Goal: Task Accomplishment & Management: Manage account settings

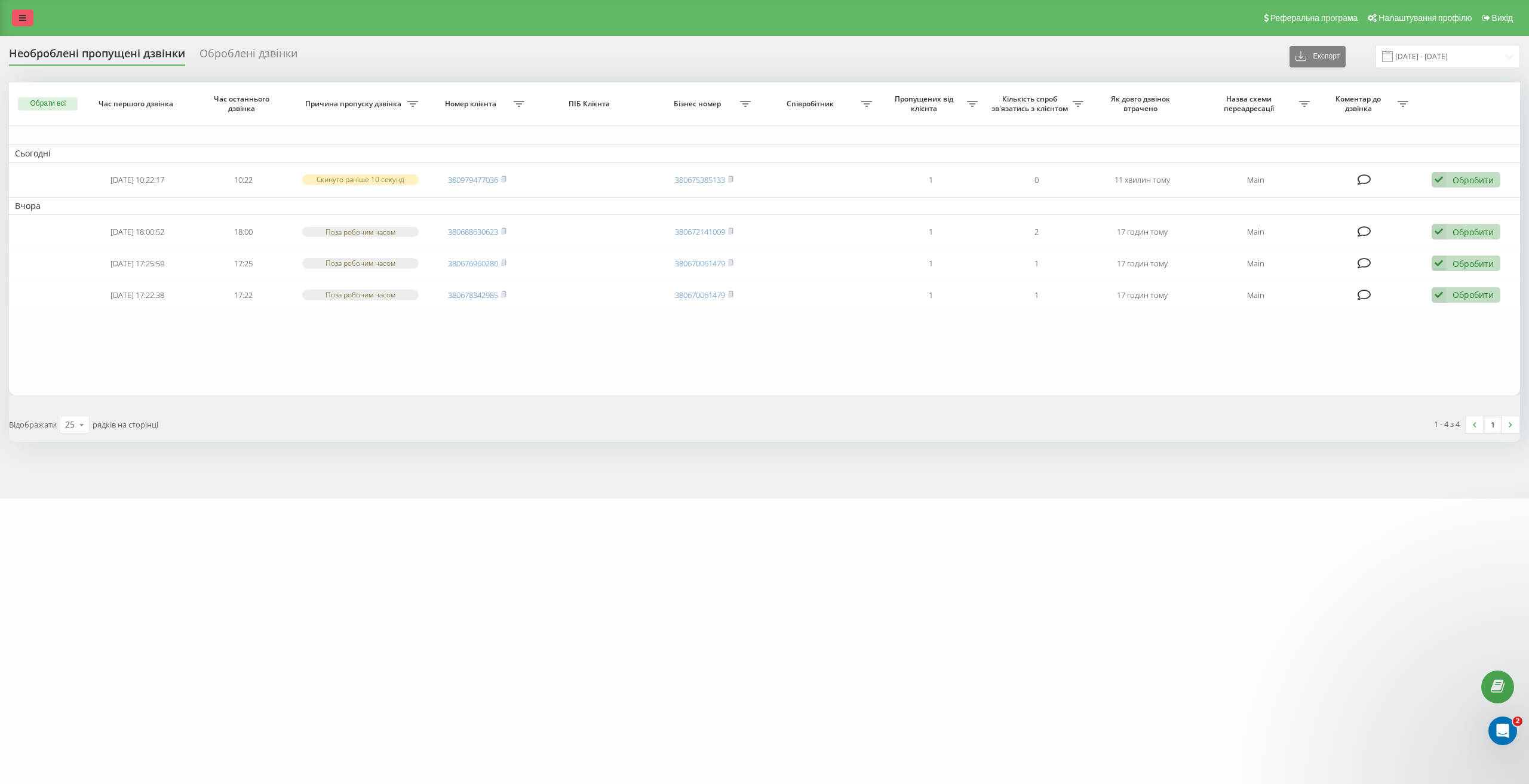
click at [25, 26] on link at bounding box center [23, 18] width 22 height 17
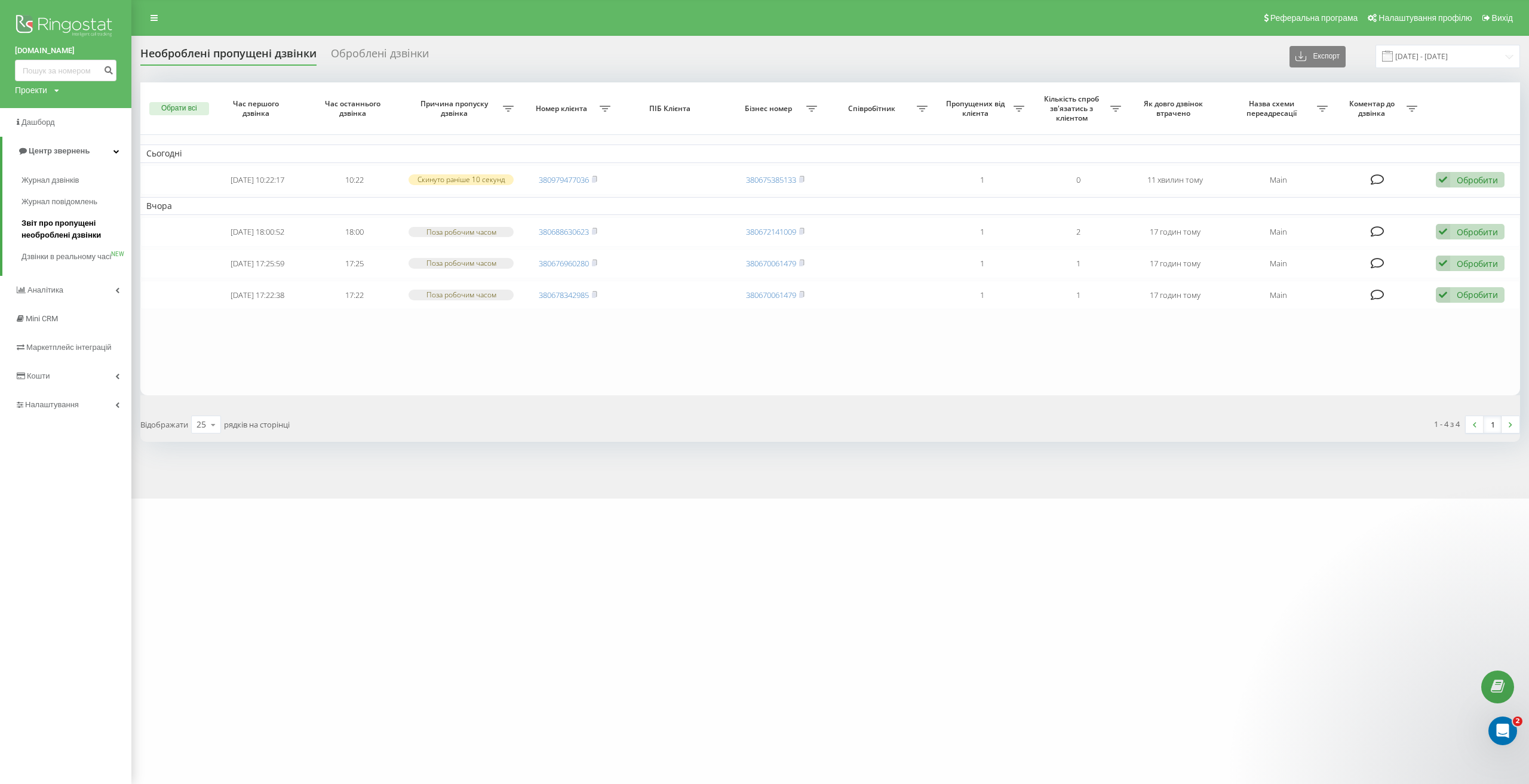
click at [87, 224] on span "Звіт про пропущені необроблені дзвінки" at bounding box center [74, 229] width 104 height 24
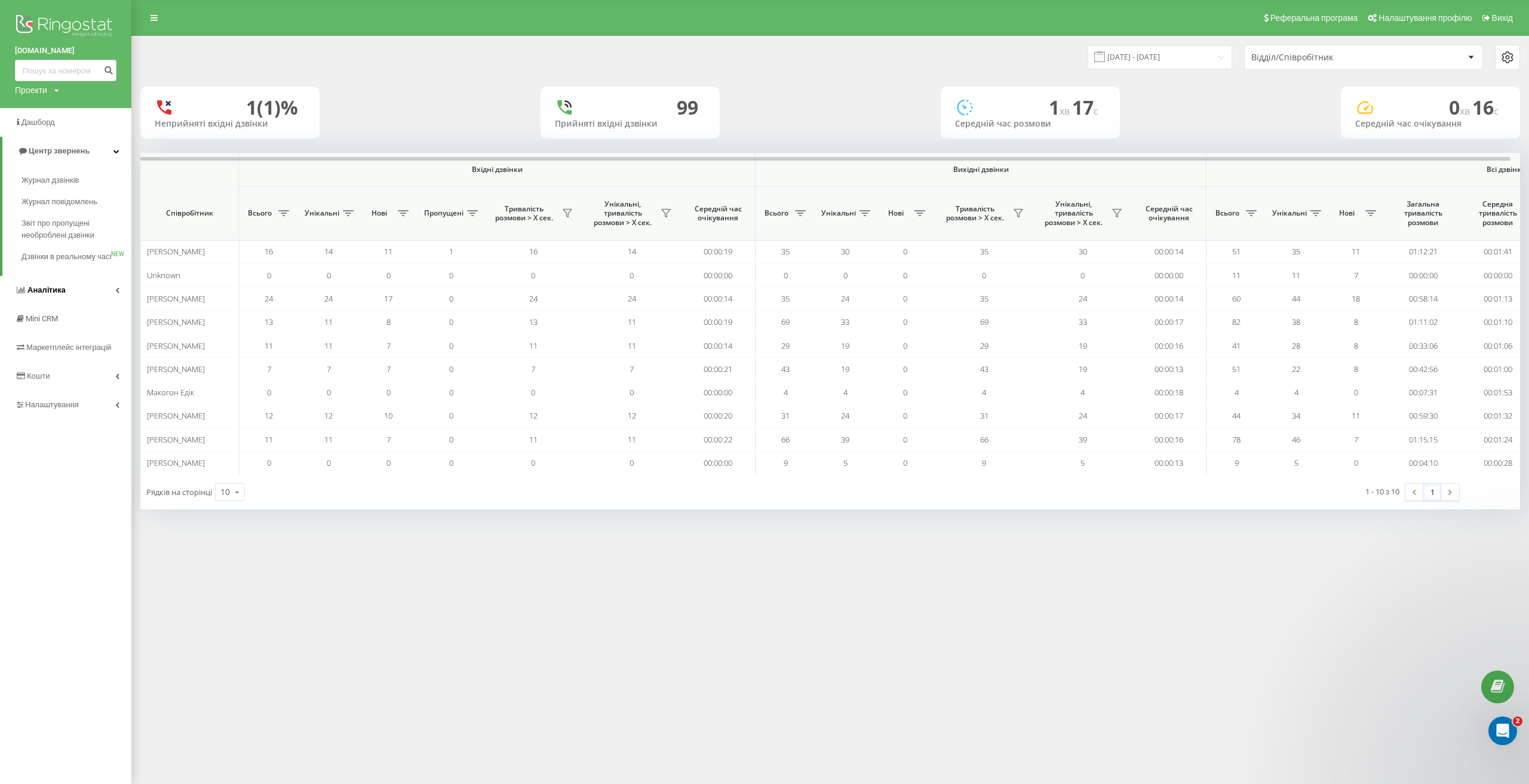
click at [88, 305] on link "Аналiтика" at bounding box center [65, 290] width 132 height 29
click at [79, 360] on span "Звіт про ефективність роботи співробітників" at bounding box center [74, 368] width 104 height 24
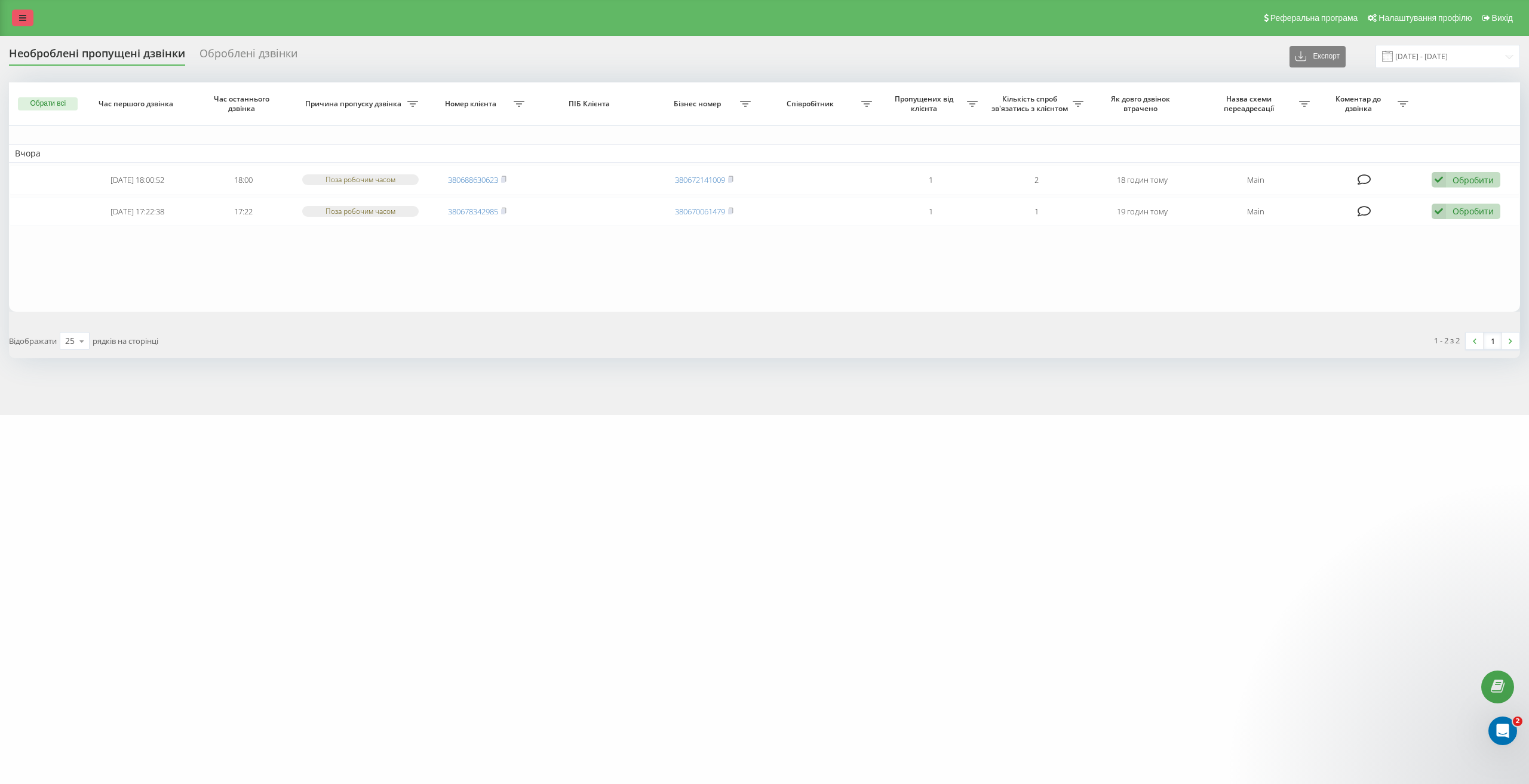
click at [22, 23] on link at bounding box center [23, 18] width 22 height 17
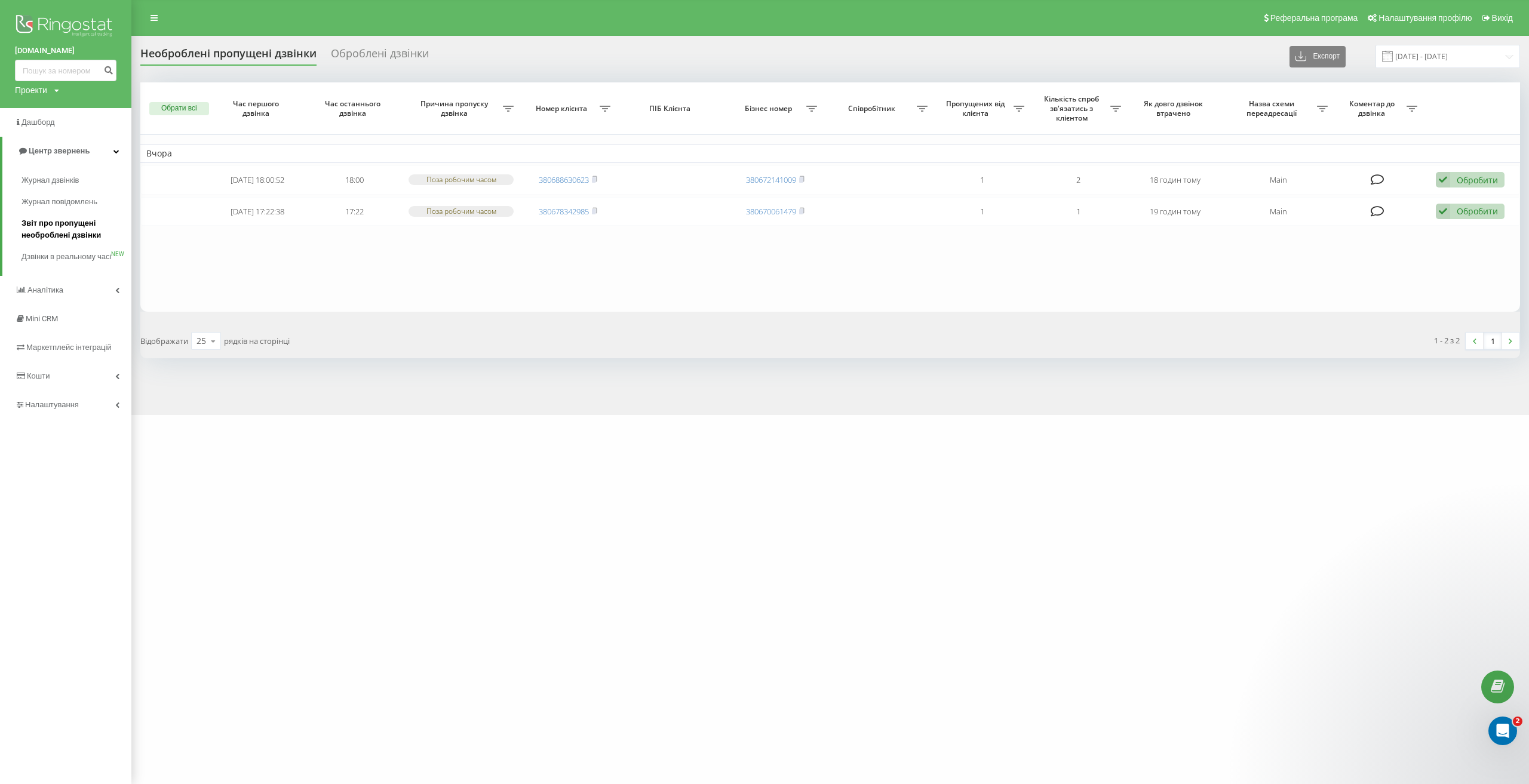
click at [82, 242] on span "Звіт про пропущені необроблені дзвінки" at bounding box center [74, 229] width 104 height 24
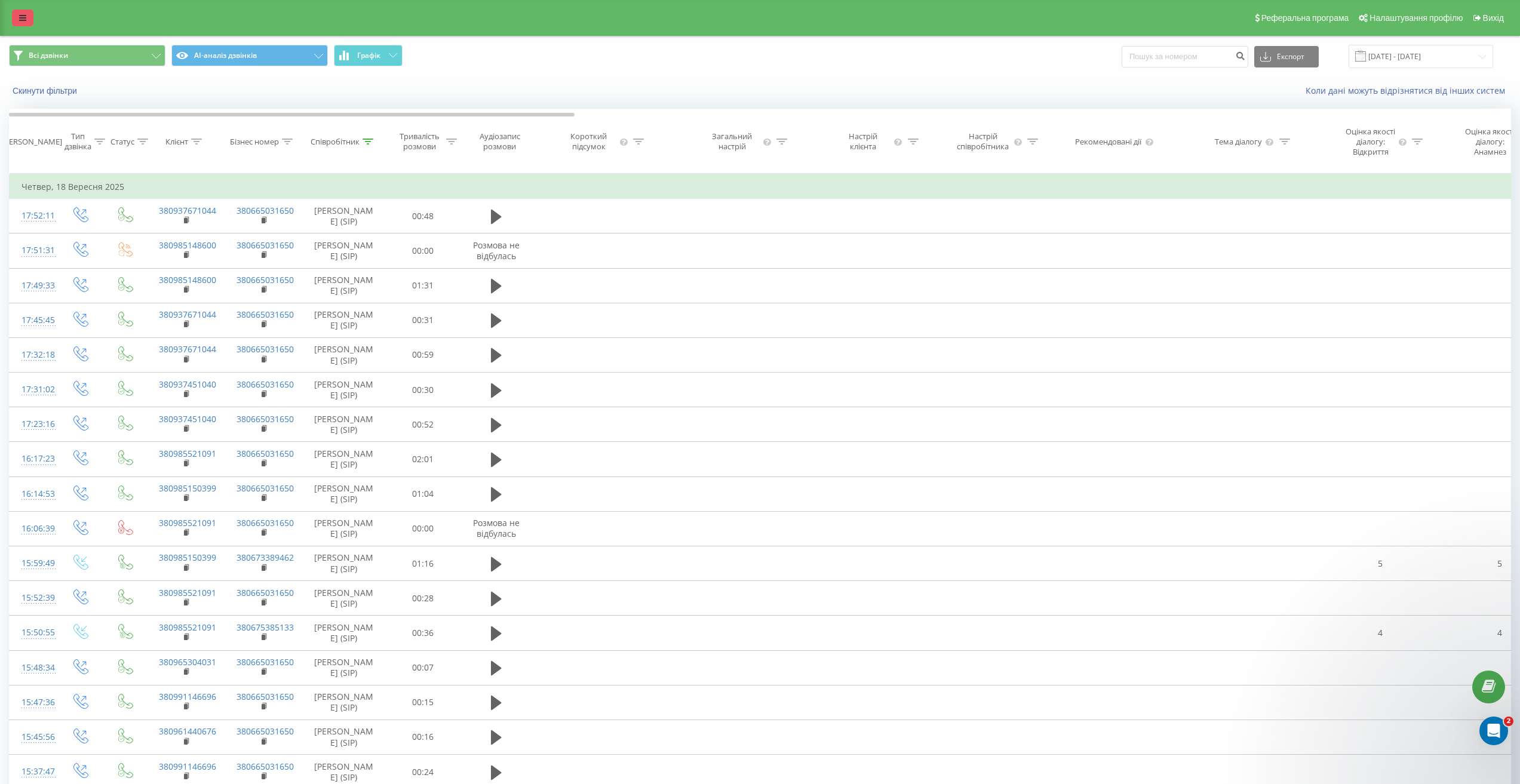
click at [23, 19] on icon at bounding box center [23, 17] width 8 height 8
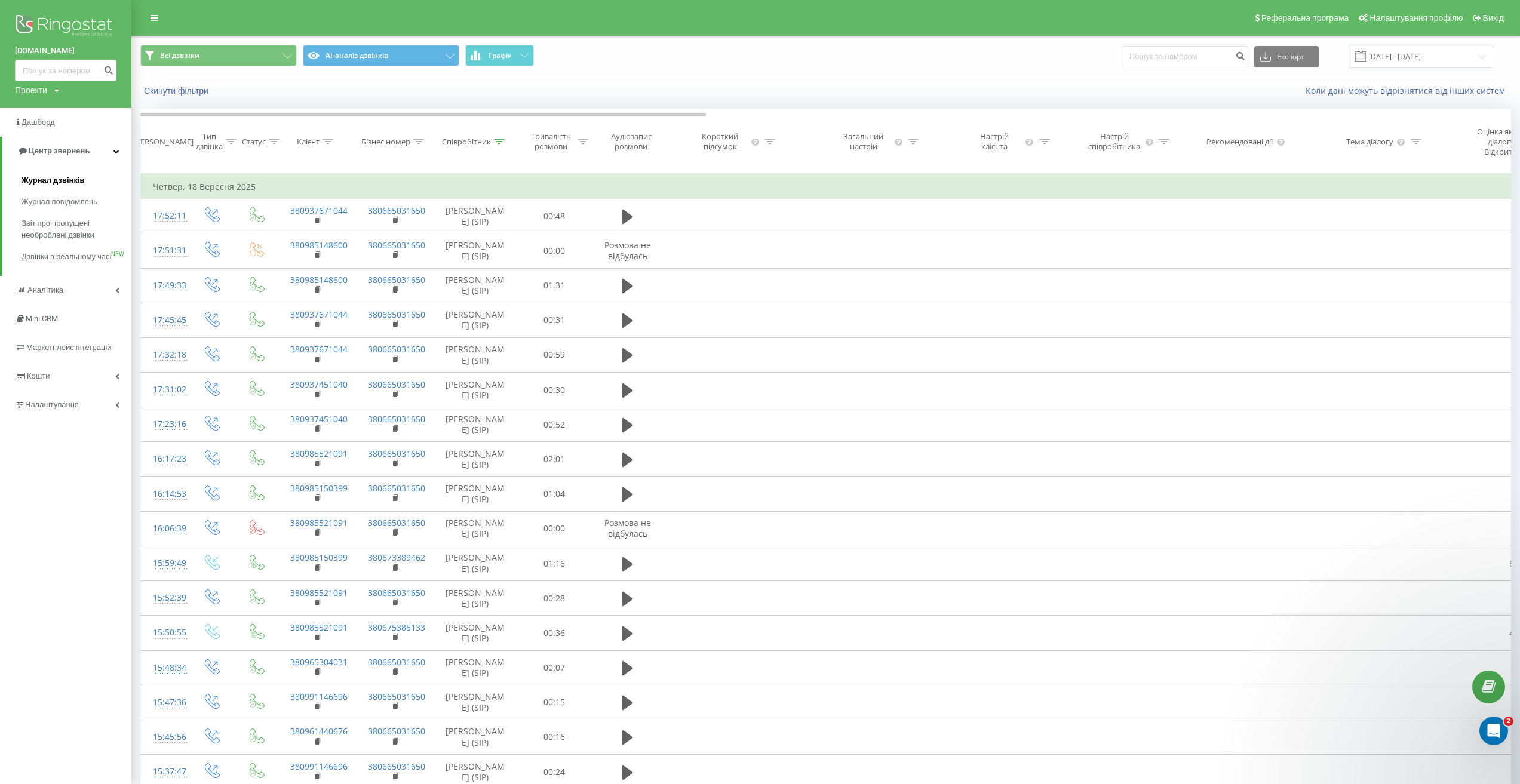
click at [68, 183] on span "Журнал дзвінків" at bounding box center [53, 181] width 63 height 12
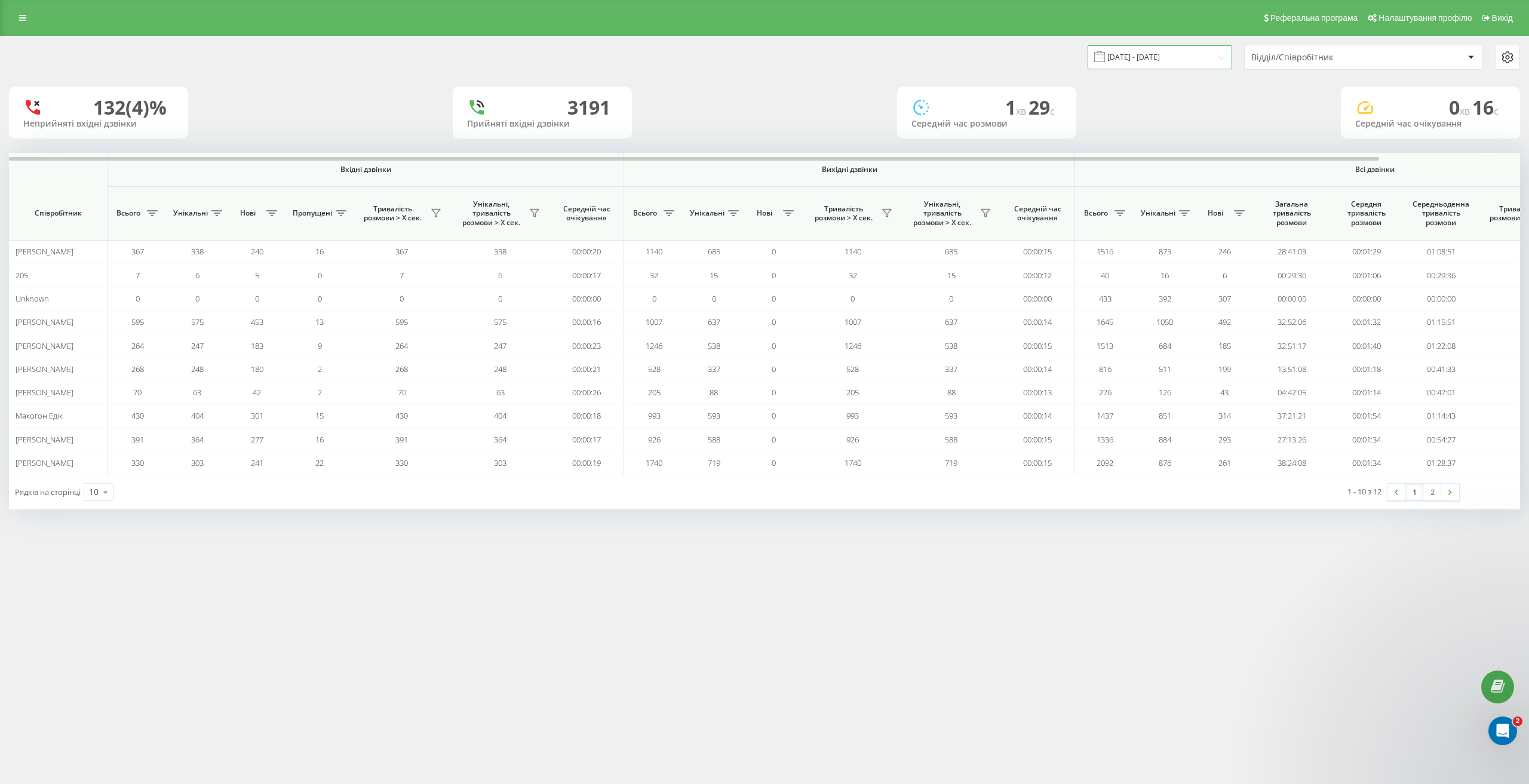
click at [1178, 62] on input "[DATE] - [DATE]" at bounding box center [1160, 56] width 145 height 23
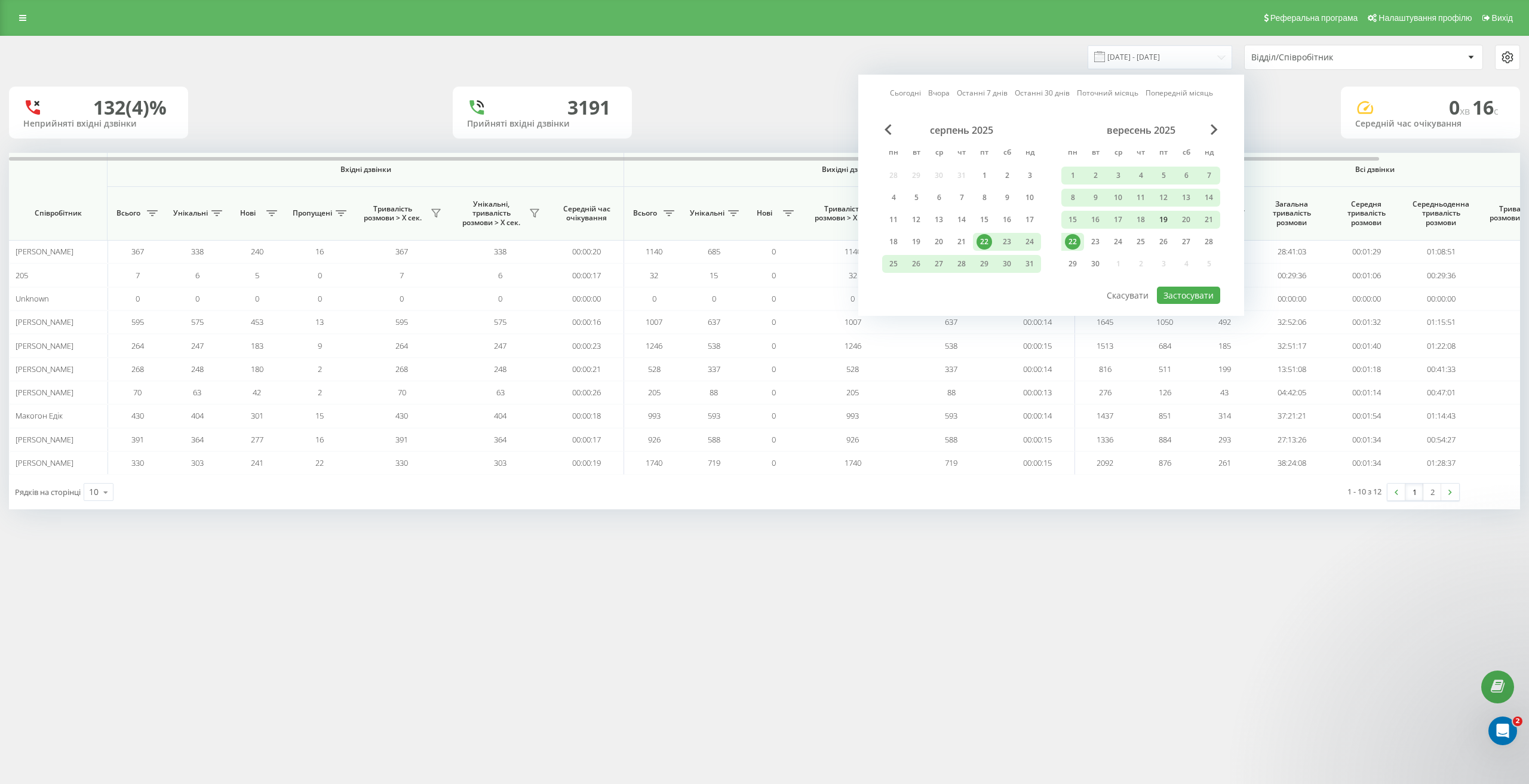
click at [1168, 221] on div "19" at bounding box center [1163, 220] width 16 height 16
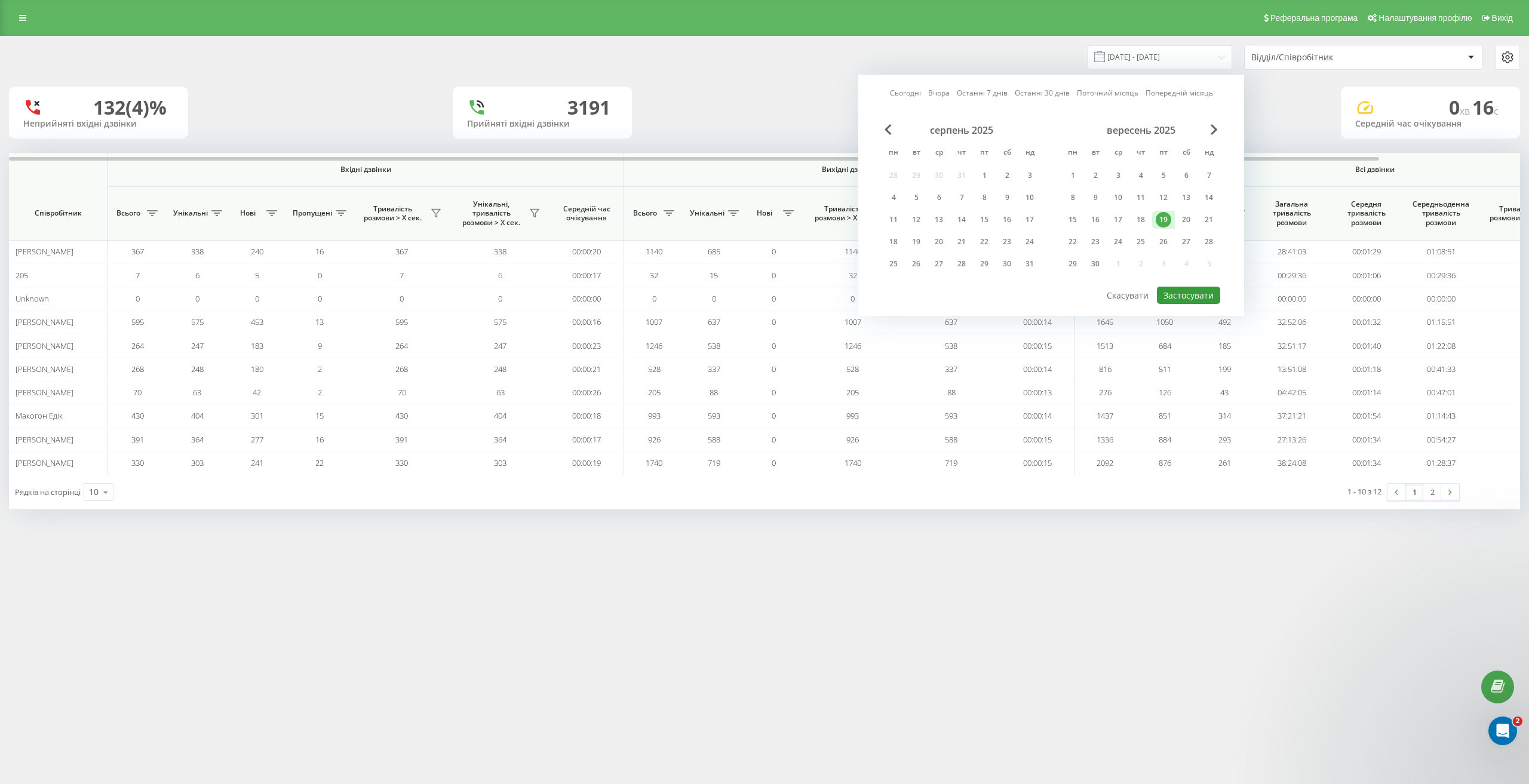
click at [1202, 298] on button "Застосувати" at bounding box center [1189, 295] width 63 height 17
type input "19.09.2025 - 19.09.2025"
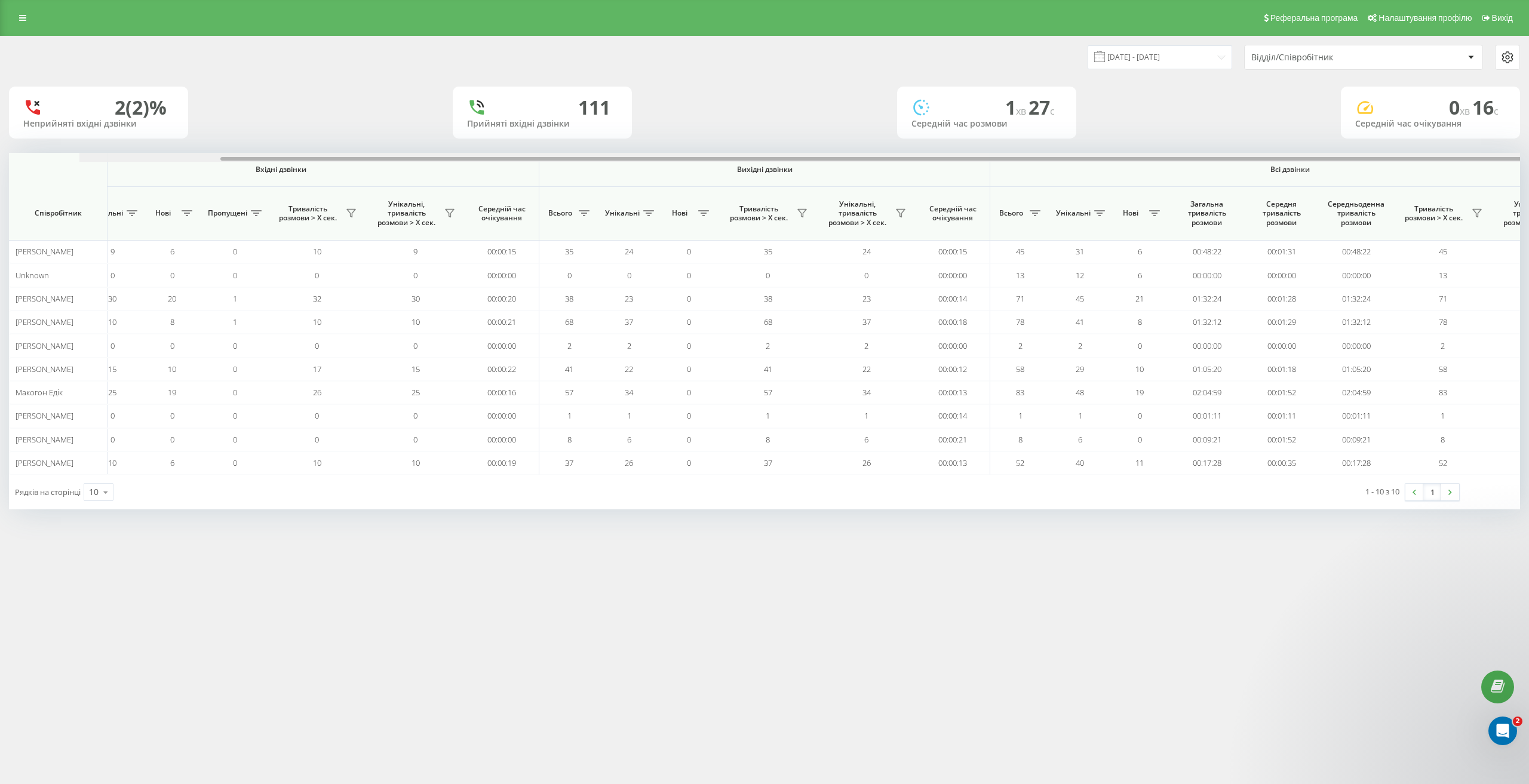
scroll to position [0, 155]
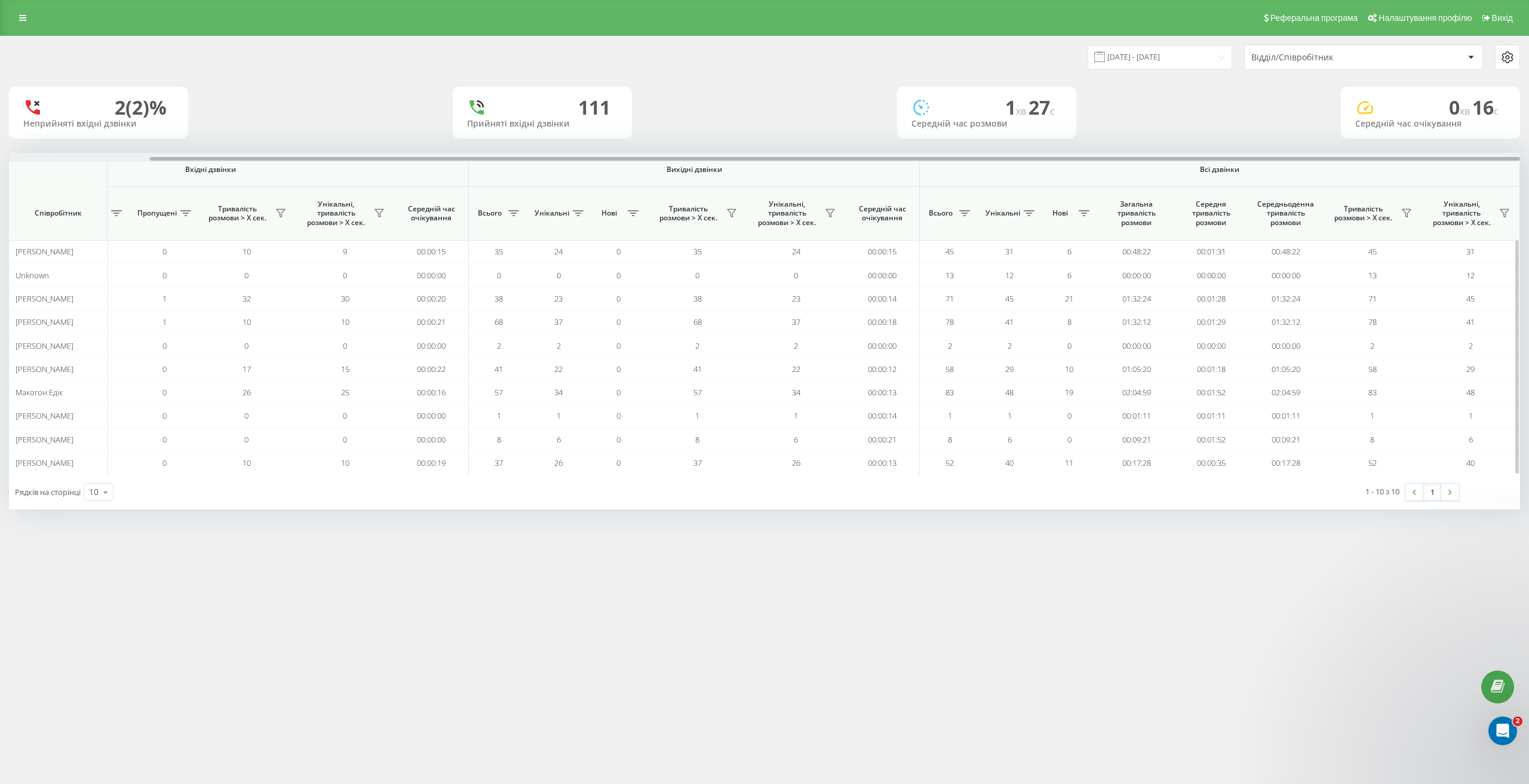
drag, startPoint x: 840, startPoint y: 159, endPoint x: 1221, endPoint y: 204, distance: 383.6
click at [1221, 204] on div "Вхідні дзвінки Вихідні дзвінки Всі дзвінки Співробітник Всього Унікальні Нові П…" at bounding box center [764, 314] width 1511 height 322
drag, startPoint x: 979, startPoint y: 564, endPoint x: 996, endPoint y: 558, distance: 18.0
click at [979, 564] on div "Реферальна програма Налаштування профілю Вихід 19.09.2025 - 19.09.2025 Відділ/С…" at bounding box center [764, 392] width 1529 height 784
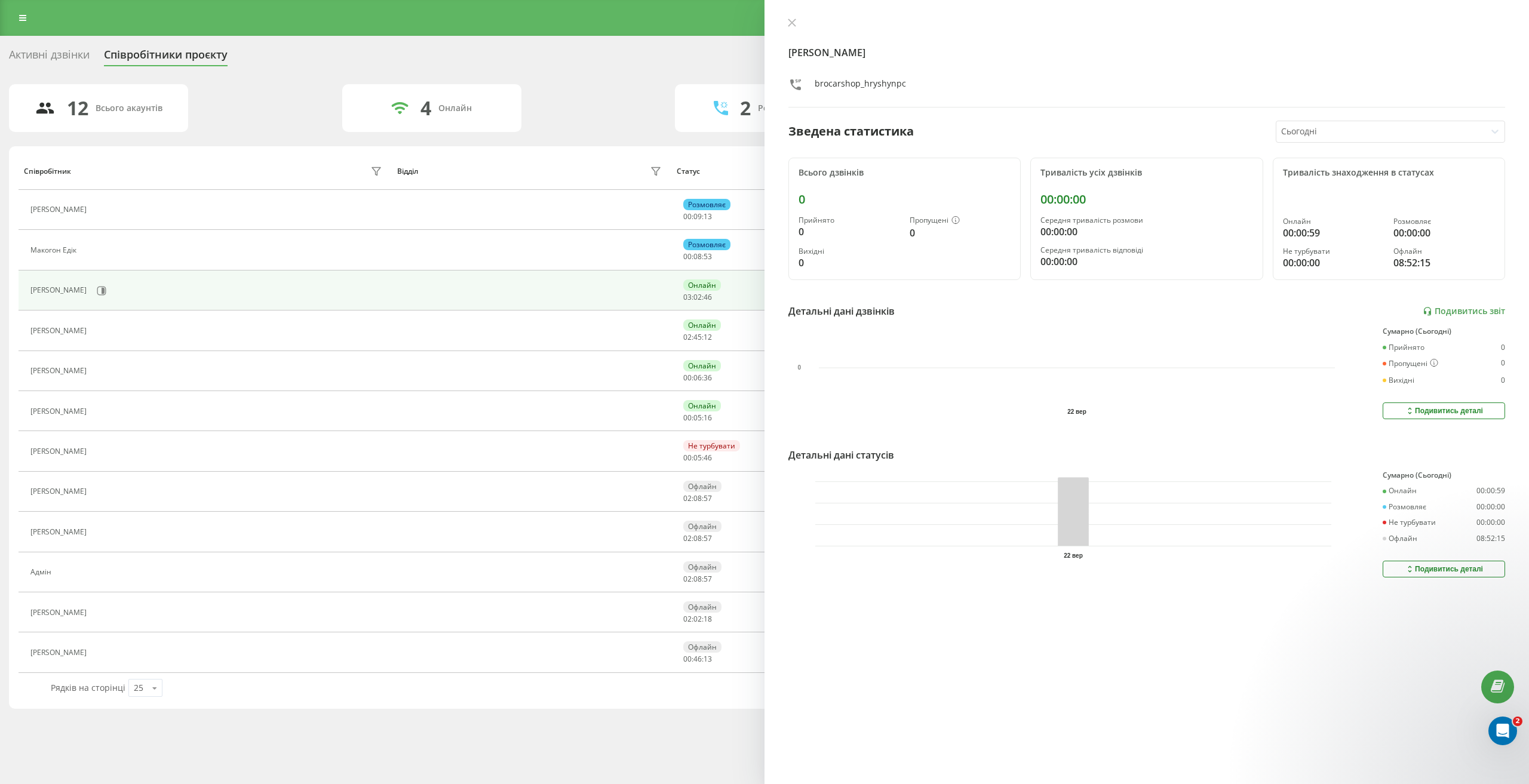
click at [252, 78] on div "Активні дзвінки Співробітники проєкту Оберіть відділ 12 Всього акаунтів 4 Онлай…" at bounding box center [764, 377] width 1511 height 664
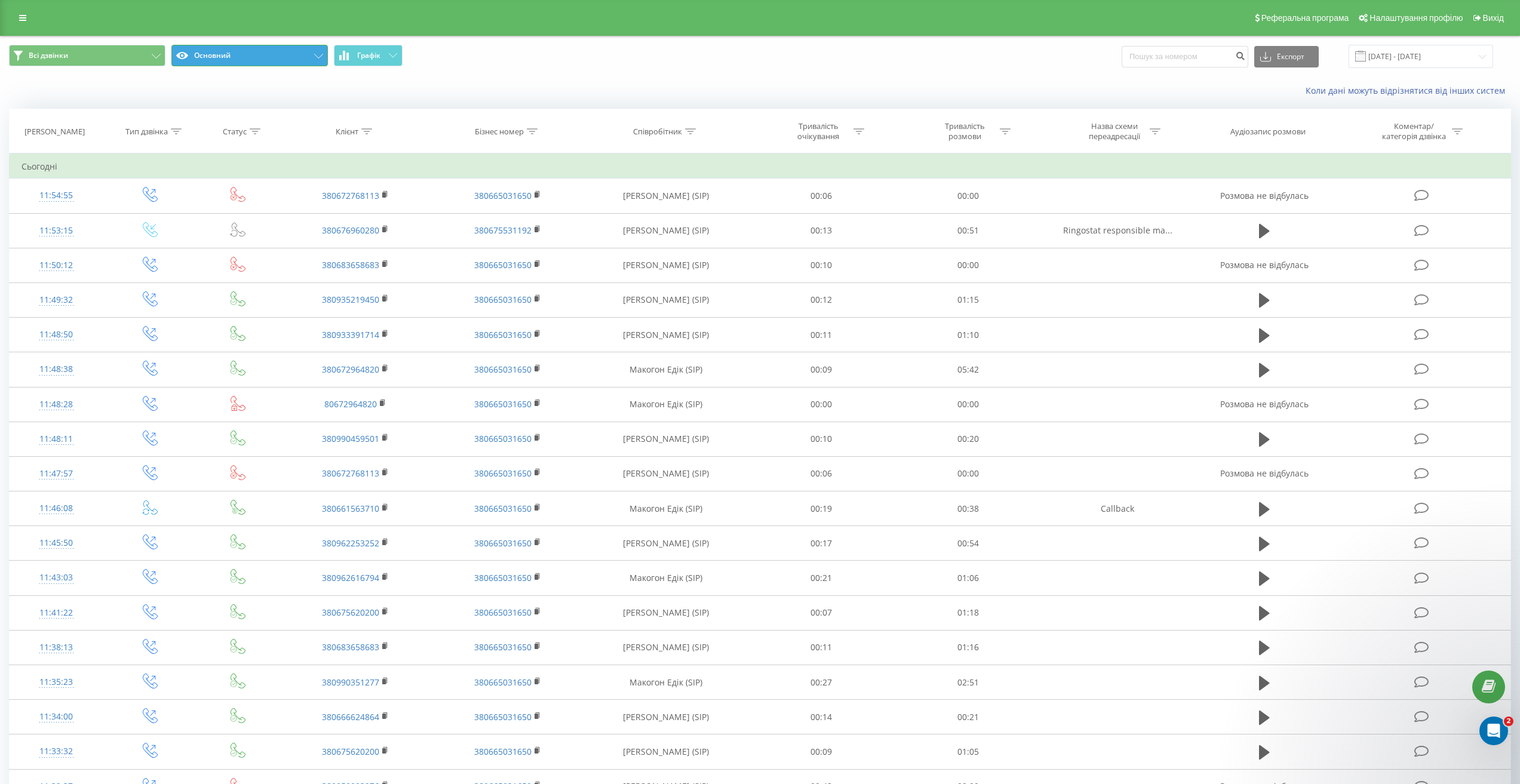
click at [313, 62] on button "Основний" at bounding box center [250, 56] width 157 height 22
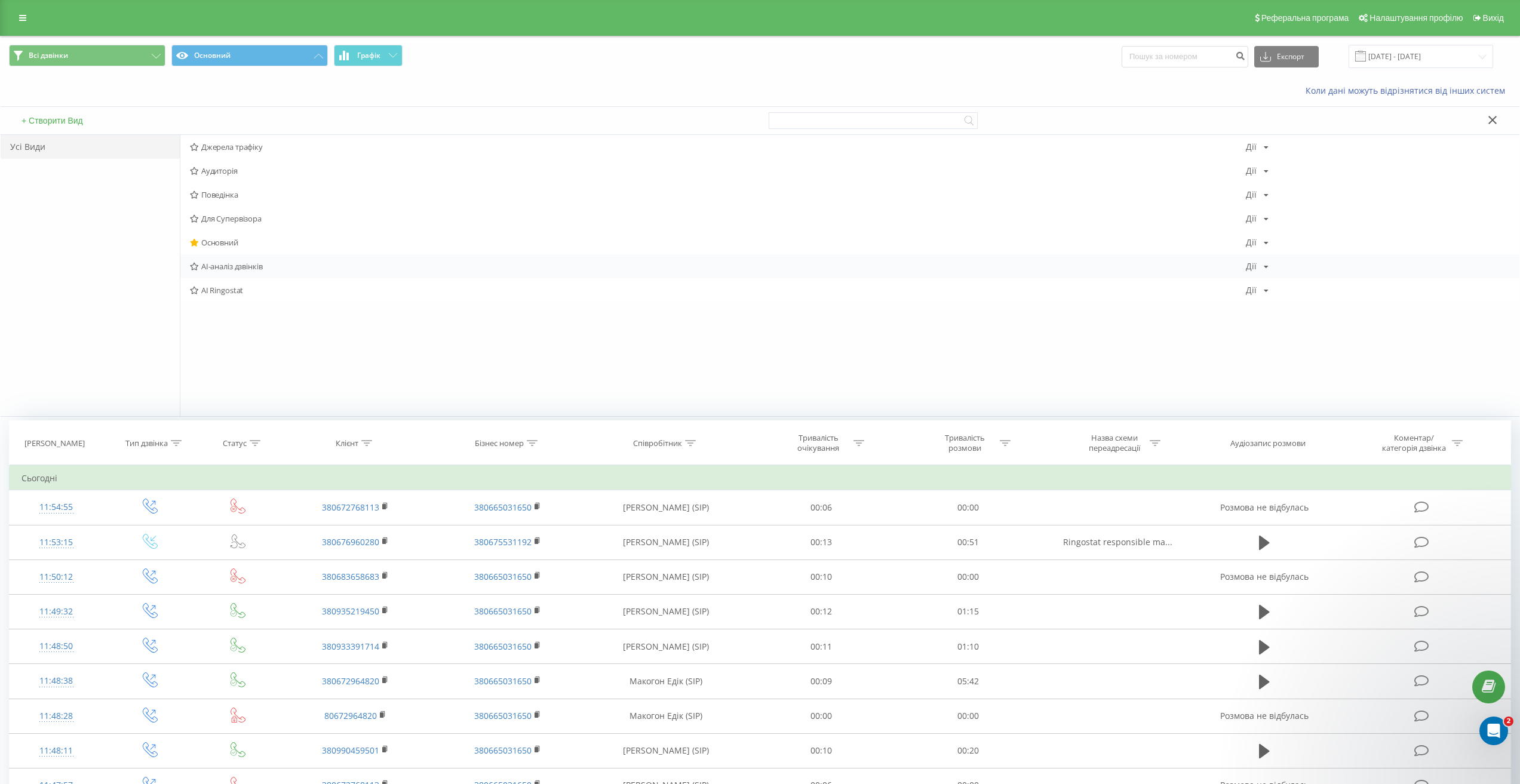
click at [222, 270] on span "AI-аналіз дзвінків" at bounding box center [717, 266] width 1056 height 8
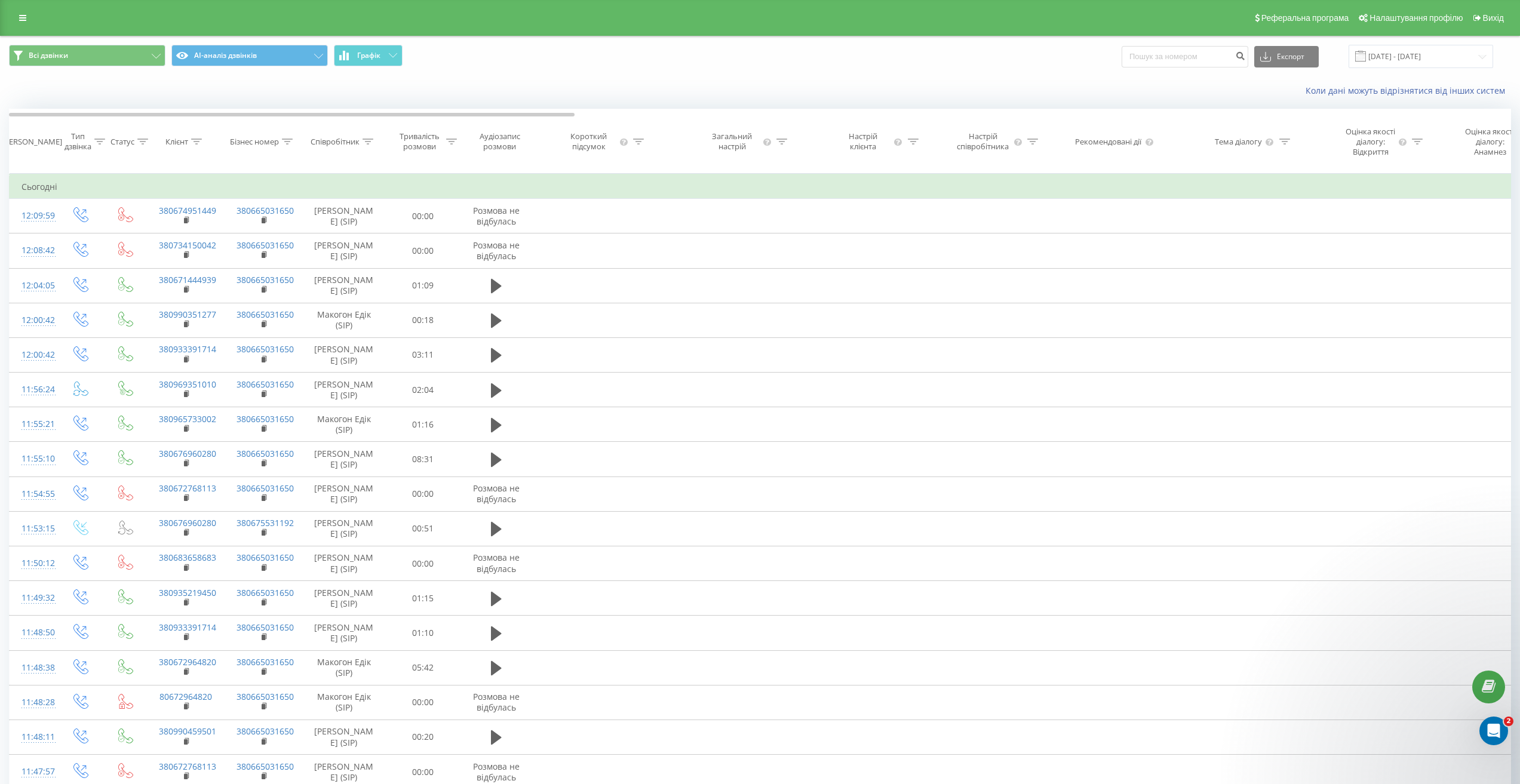
click at [371, 144] on icon at bounding box center [368, 141] width 11 height 6
click at [333, 242] on input "text" at bounding box center [344, 237] width 105 height 21
type input "Макогон"
click at [363, 269] on span "OK" at bounding box center [369, 260] width 33 height 19
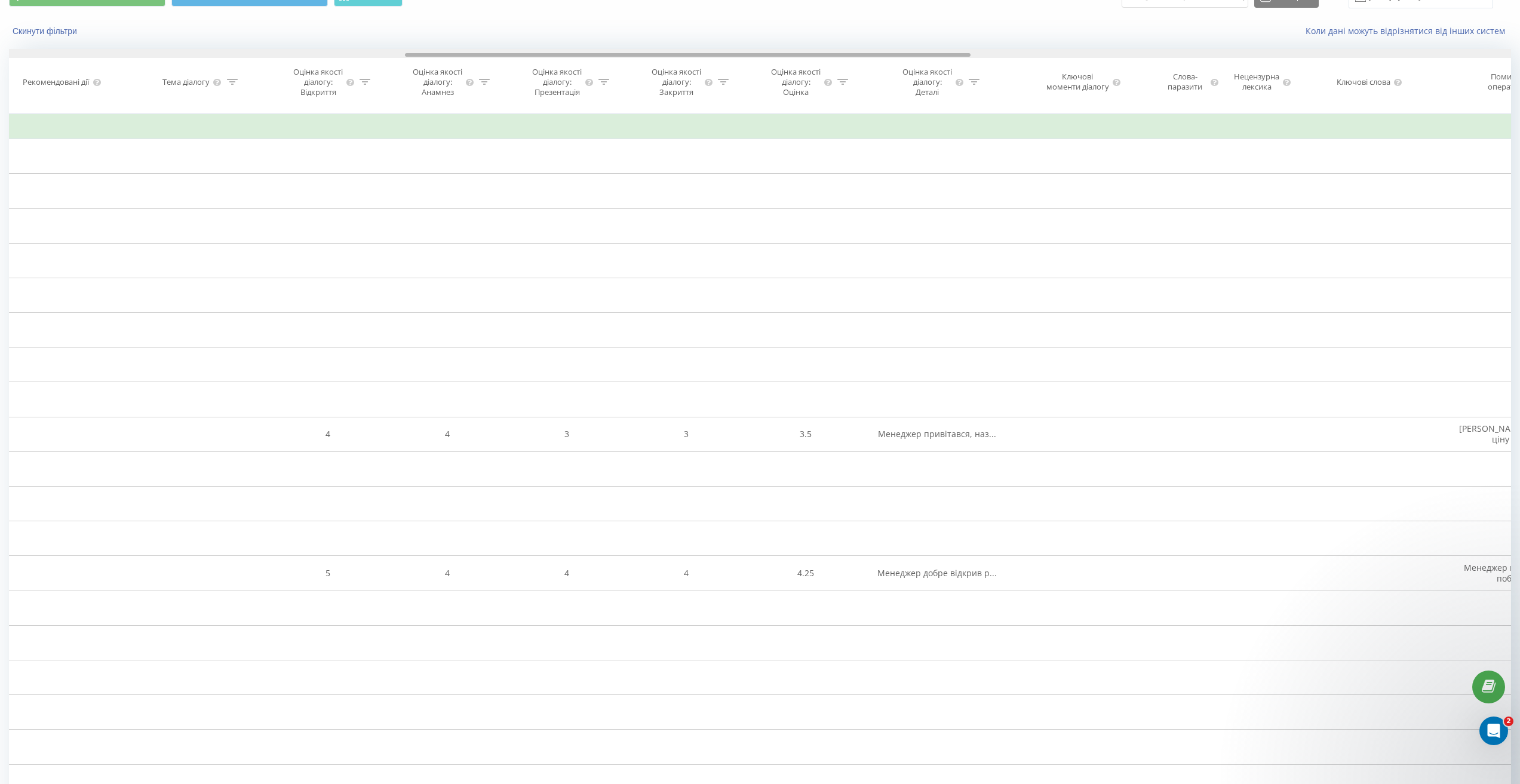
drag, startPoint x: 528, startPoint y: 56, endPoint x: 923, endPoint y: 94, distance: 396.8
click at [923, 94] on div "Дата дзвінка Тип дзвінка Статус Клієнт Бізнес номер Співробітник Тривалість роз…" at bounding box center [760, 81] width 1502 height 65
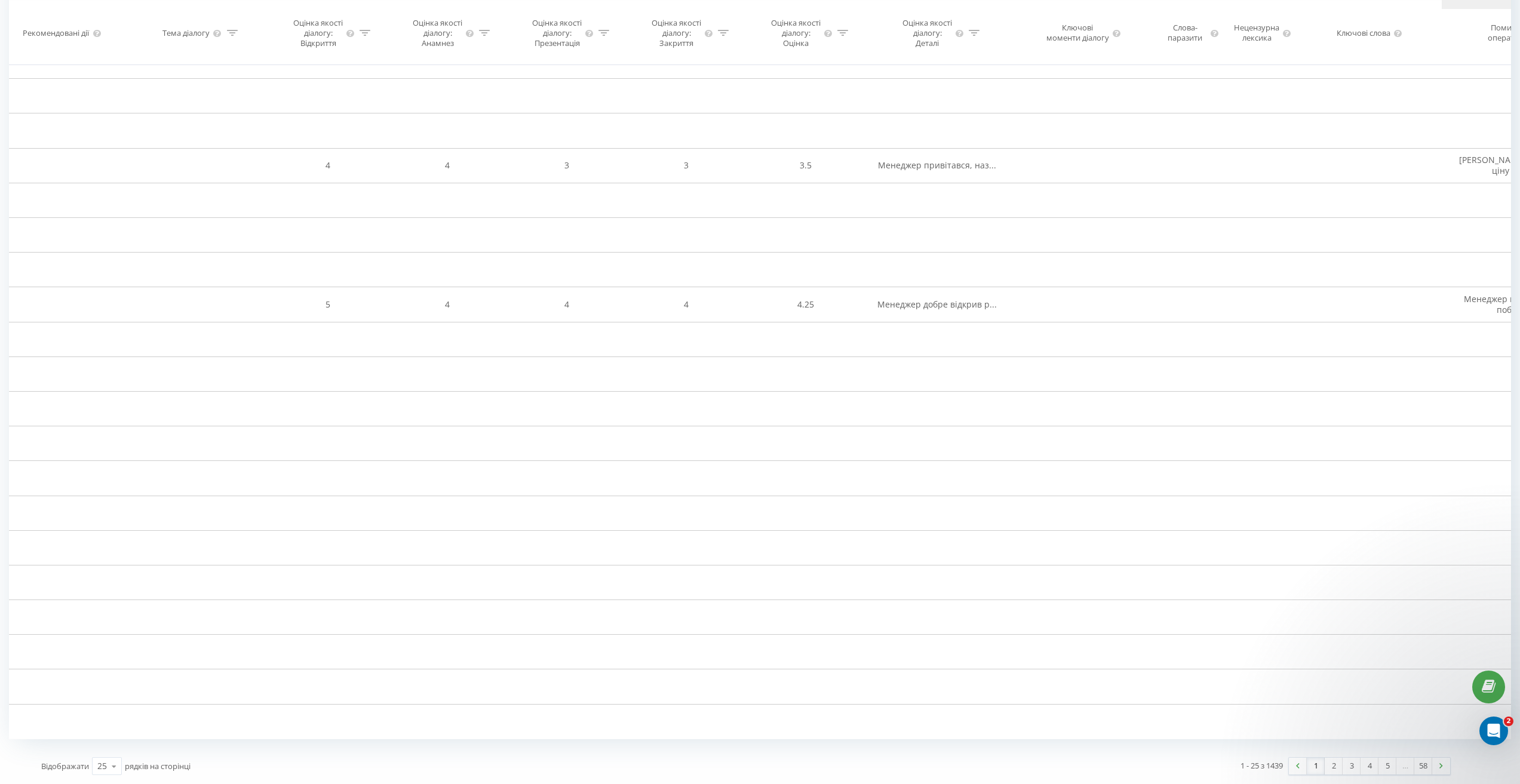
scroll to position [0, 2485]
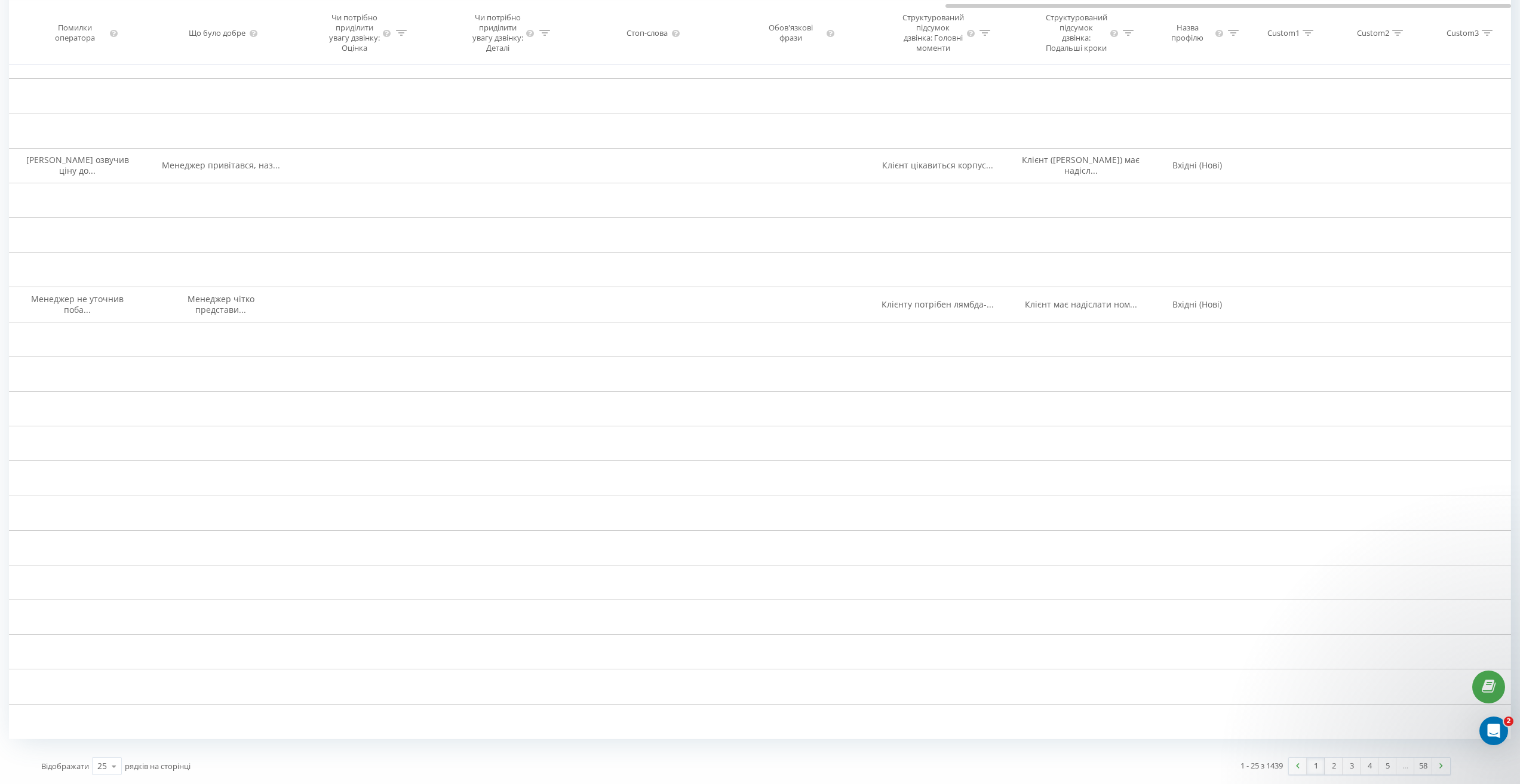
drag, startPoint x: 804, startPoint y: 8, endPoint x: 909, endPoint y: 19, distance: 105.6
click at [701, 8] on div at bounding box center [760, 5] width 1502 height 9
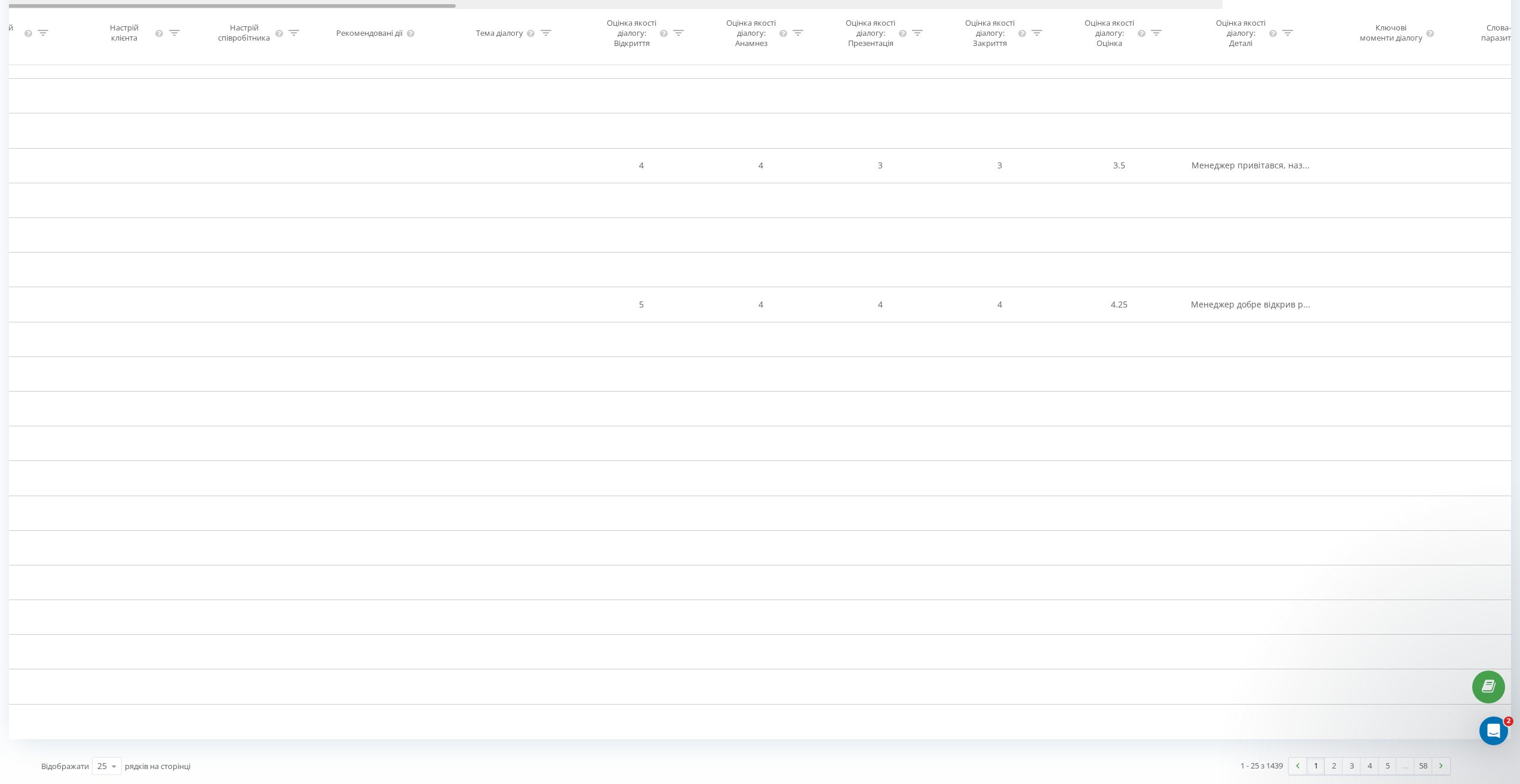
scroll to position [0, 0]
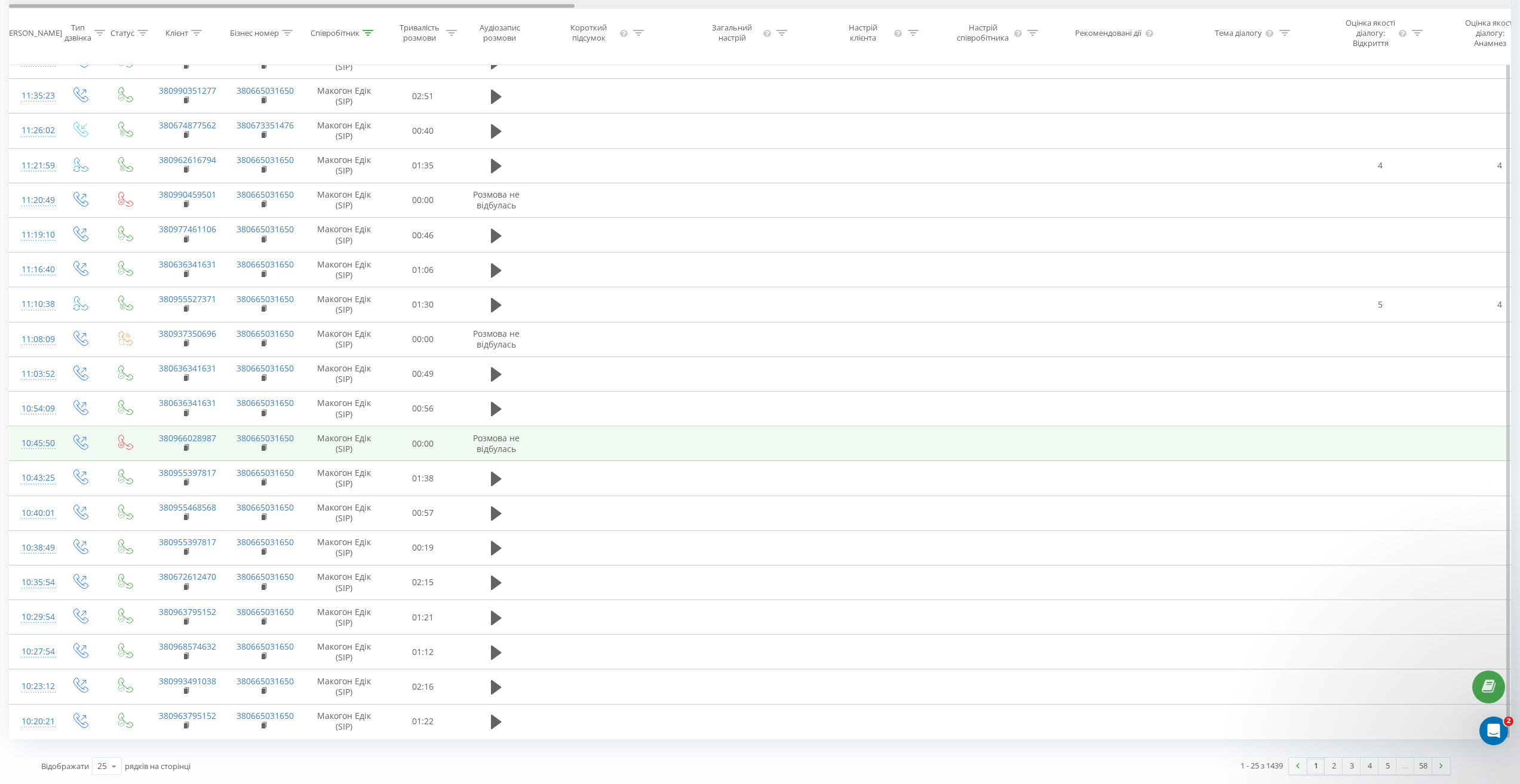
drag, startPoint x: 973, startPoint y: 6, endPoint x: 71, endPoint y: 427, distance: 995.4
click at [0, 53] on div "Всі дзвінки AI-аналіз дзвінків Графік Експорт .csv .xls .xlsx 22.08.2025 - 22.0…" at bounding box center [760, 245] width 1520 height 1076
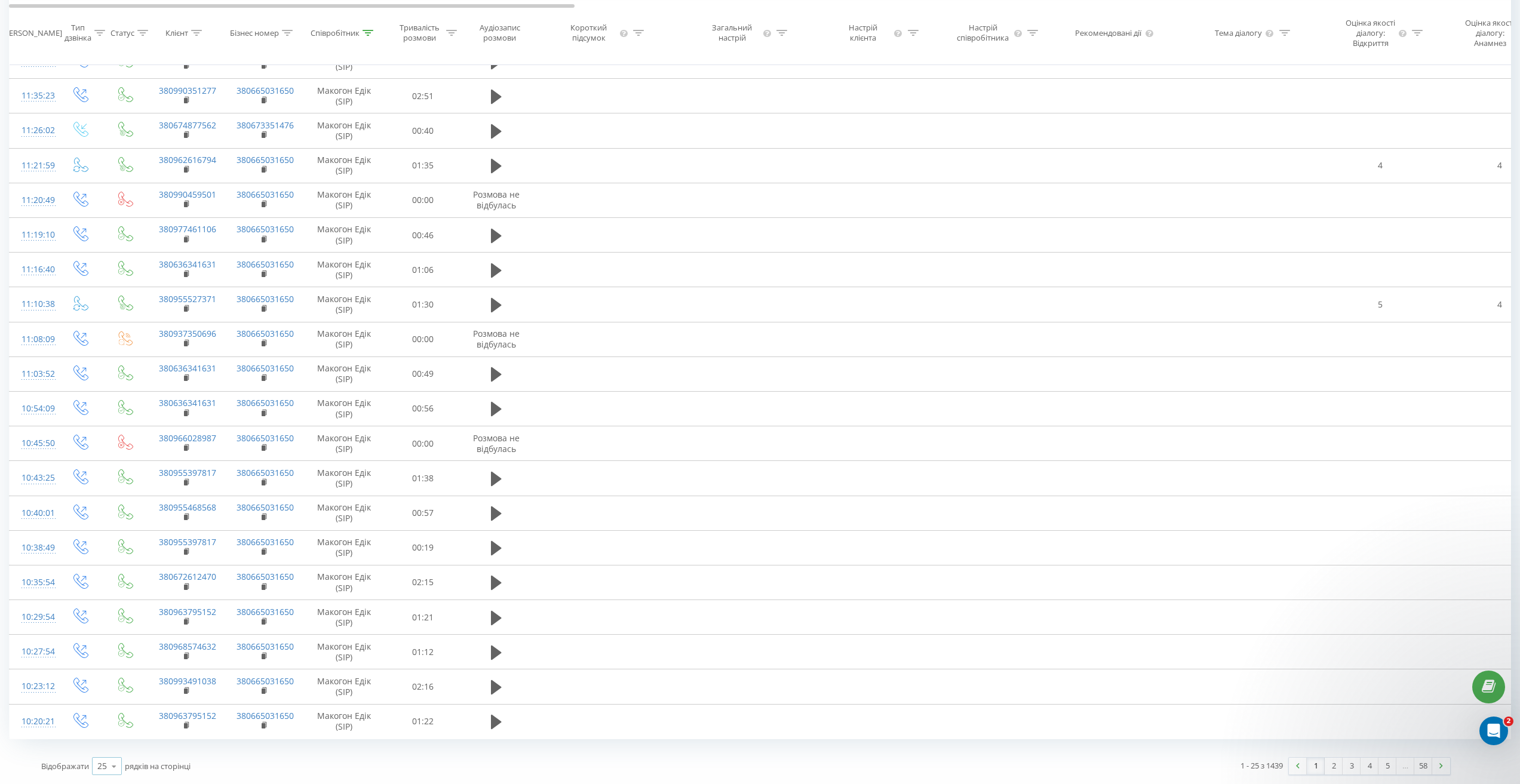
click at [114, 773] on icon at bounding box center [114, 766] width 18 height 23
click at [109, 752] on span "100" at bounding box center [104, 749] width 14 height 11
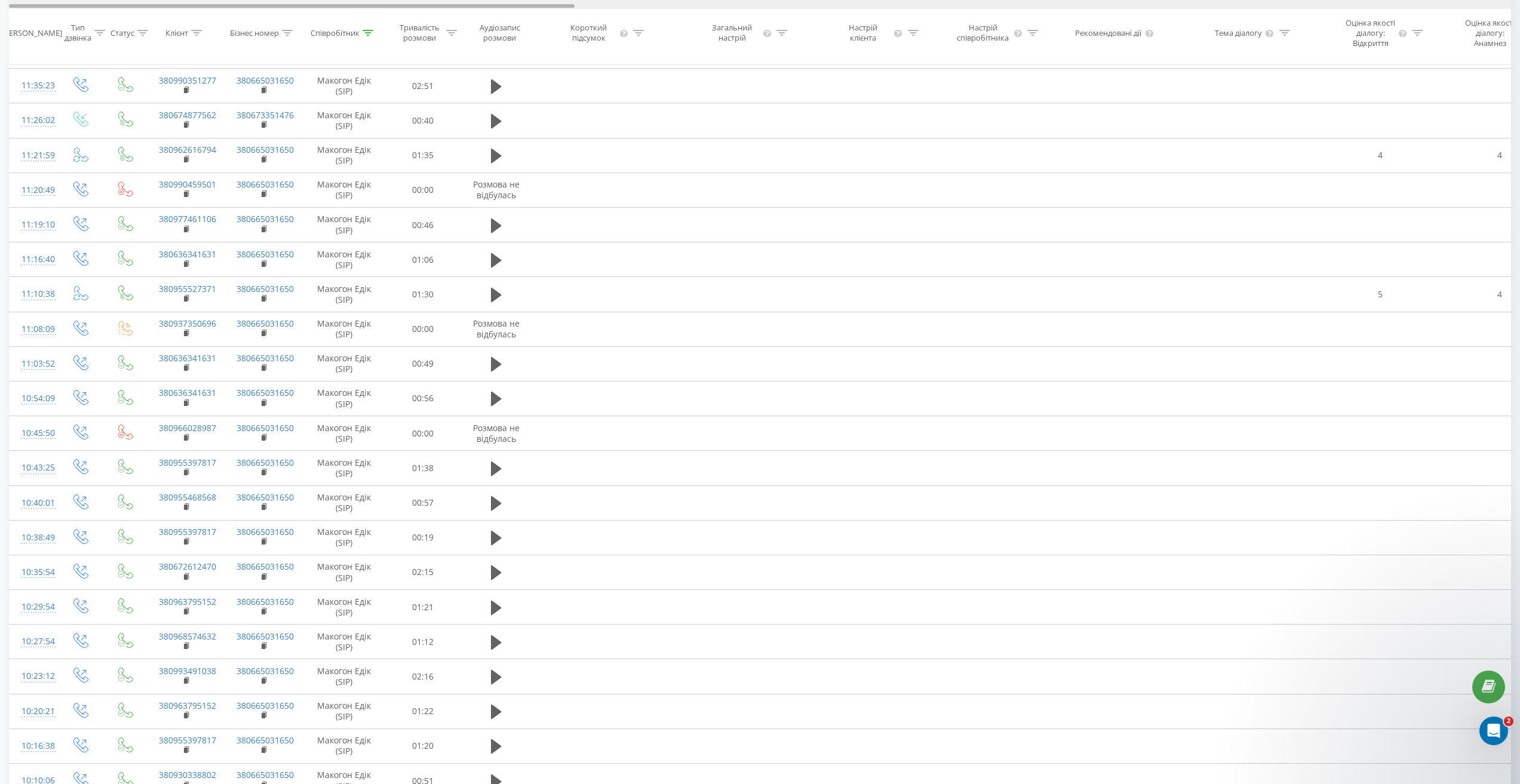
scroll to position [0, 230]
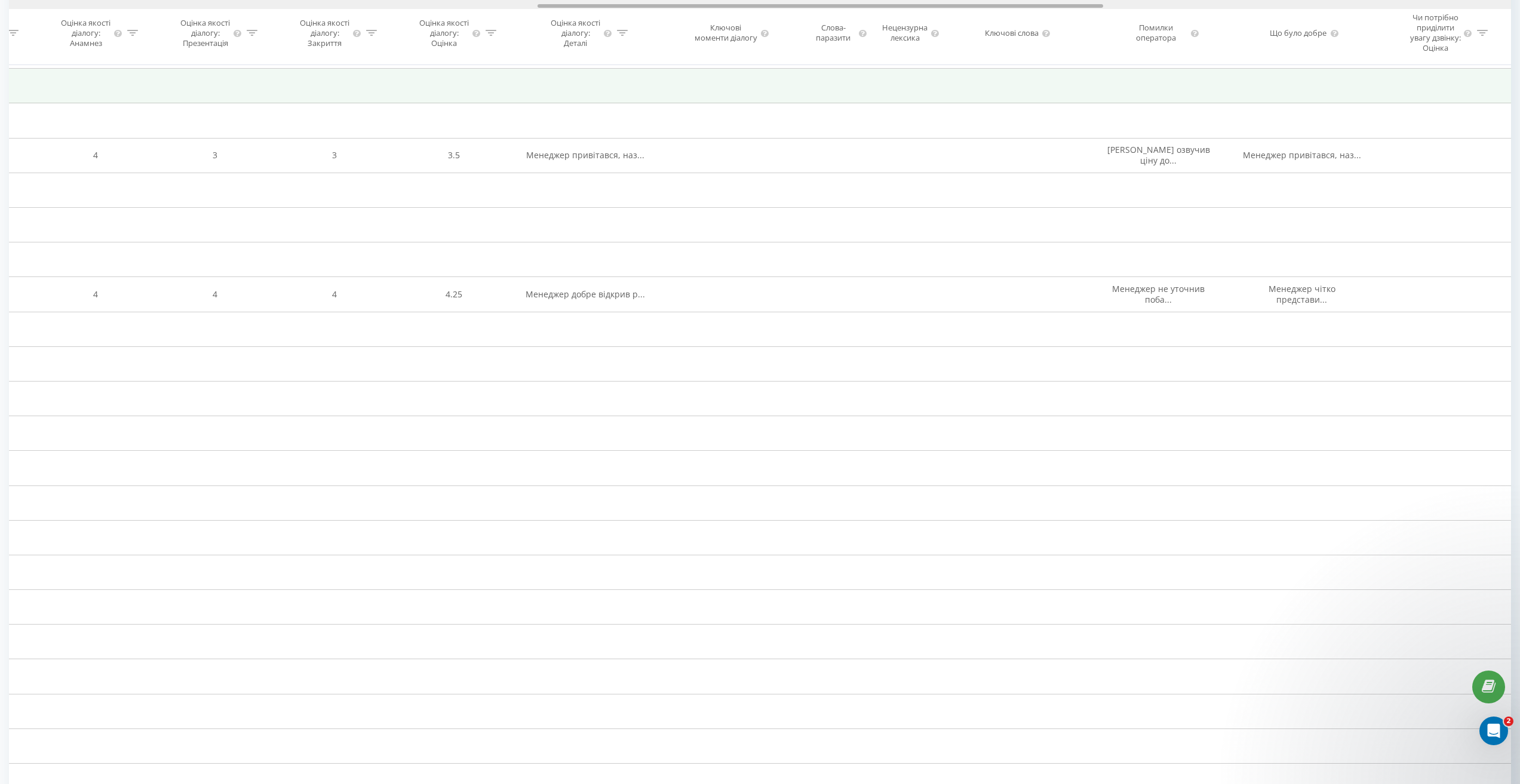
drag, startPoint x: 545, startPoint y: 7, endPoint x: 1074, endPoint y: 84, distance: 534.6
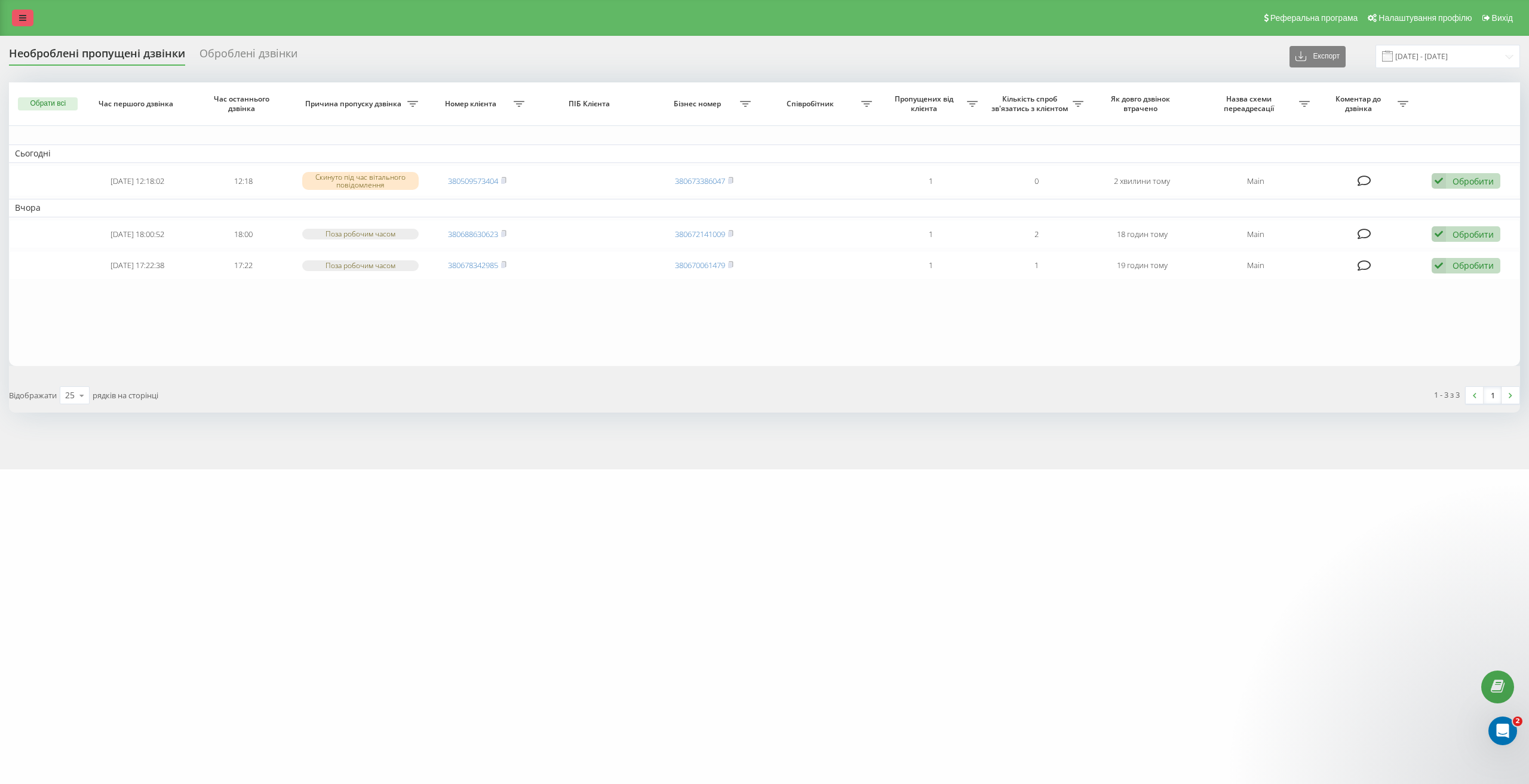
click at [23, 23] on link at bounding box center [23, 18] width 22 height 17
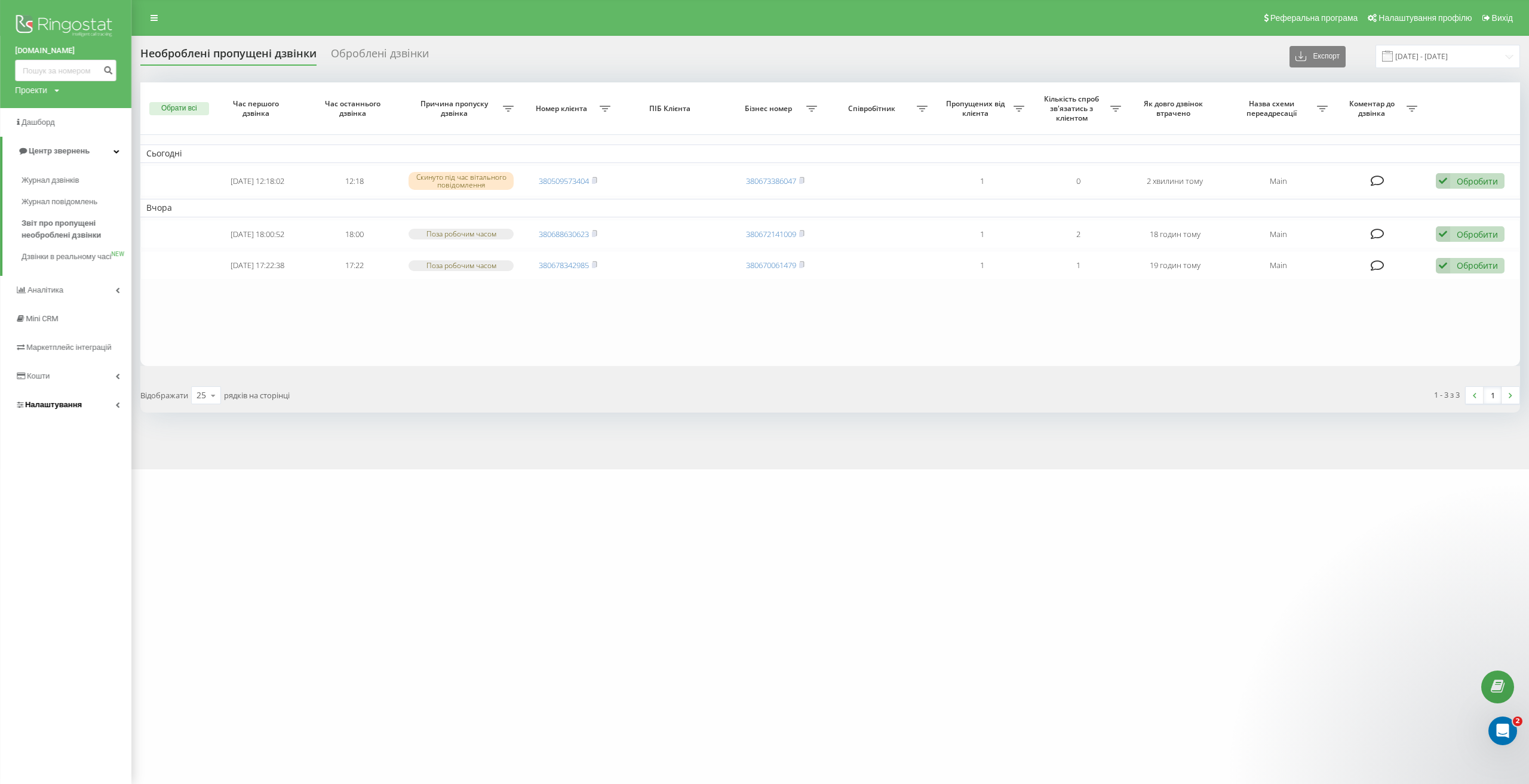
click at [87, 412] on link "Налаштування" at bounding box center [65, 405] width 132 height 29
click at [111, 435] on span "Налаштування Ringostat Smart Phone" at bounding box center [77, 430] width 88 height 24
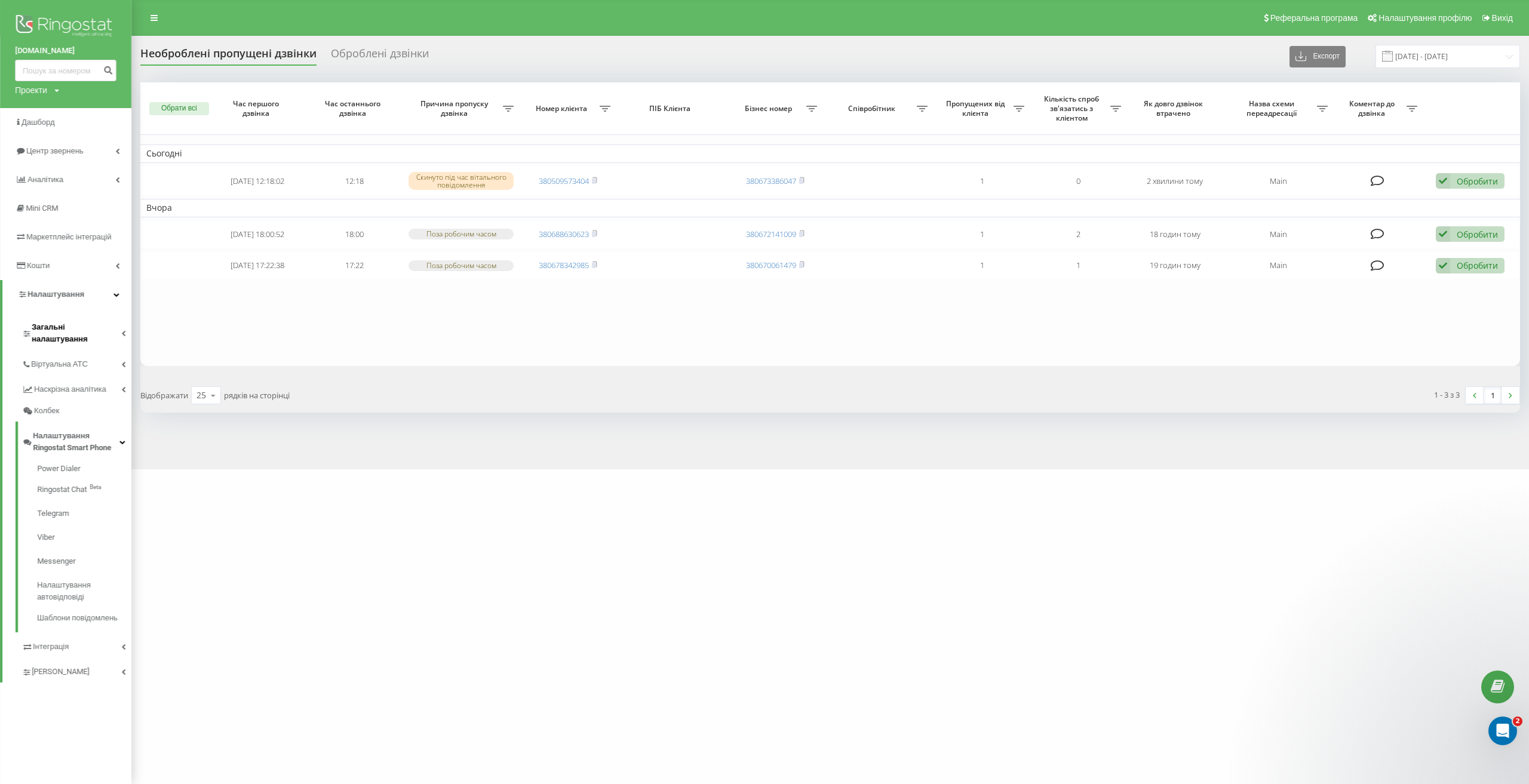
click at [95, 321] on link "Загальні налаштування" at bounding box center [77, 331] width 110 height 37
click at [79, 378] on span "NEW" at bounding box center [84, 378] width 13 height 0
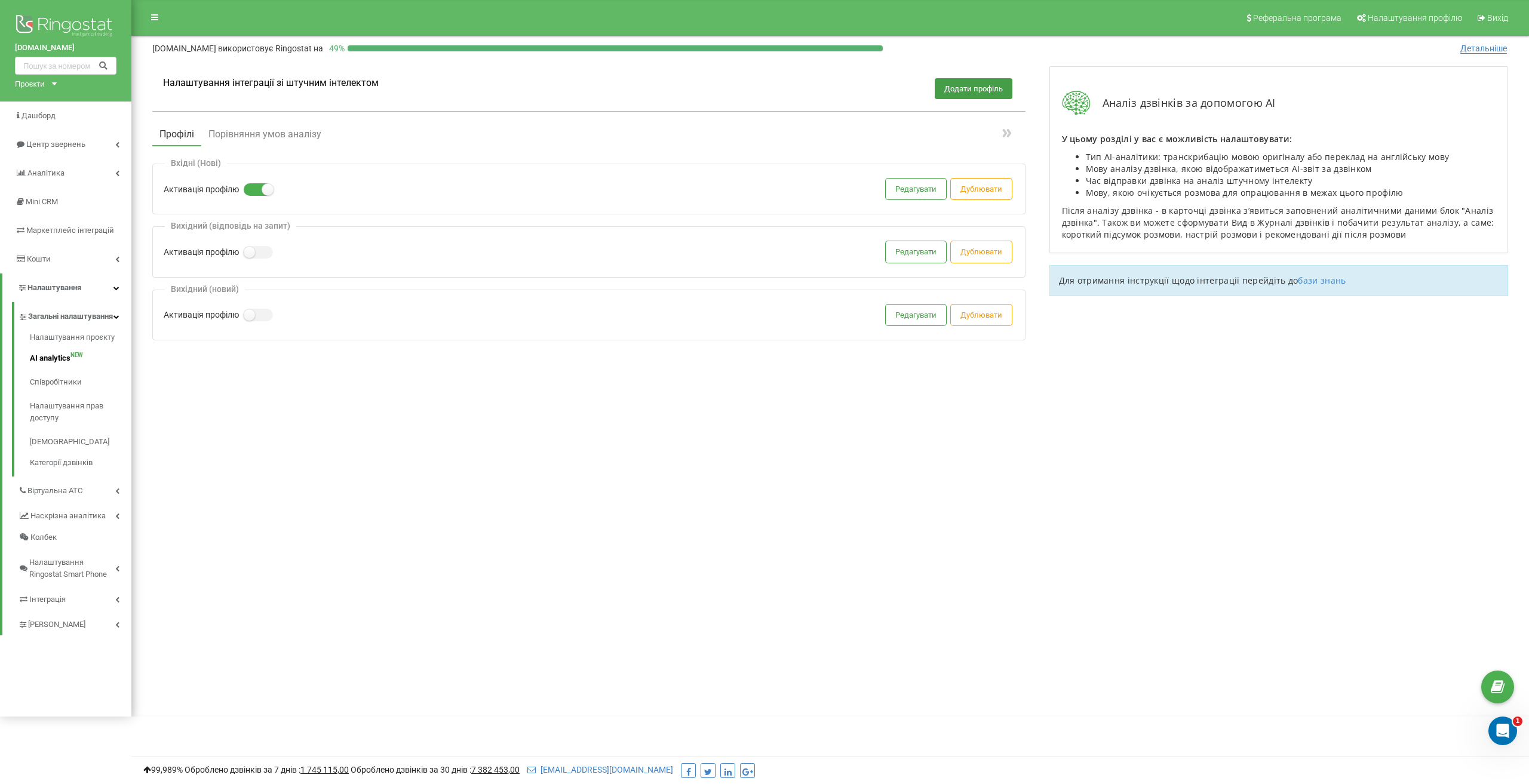
click at [882, 256] on div "Вихідний (відповідь на запит) Активація профілю Редагувати Дублювати" at bounding box center [589, 251] width 873 height 50
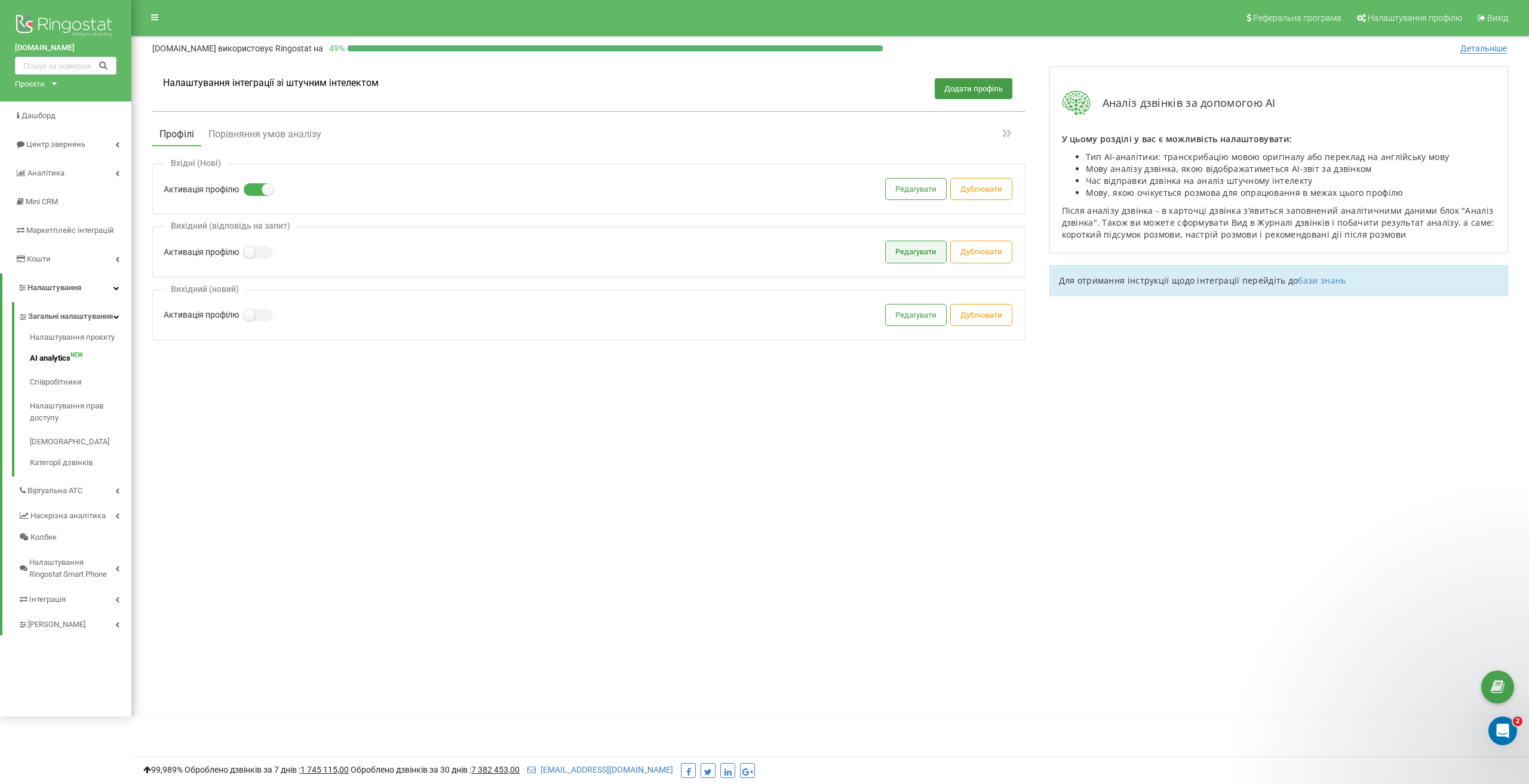
click at [903, 254] on button "Редагувати" at bounding box center [916, 252] width 60 height 21
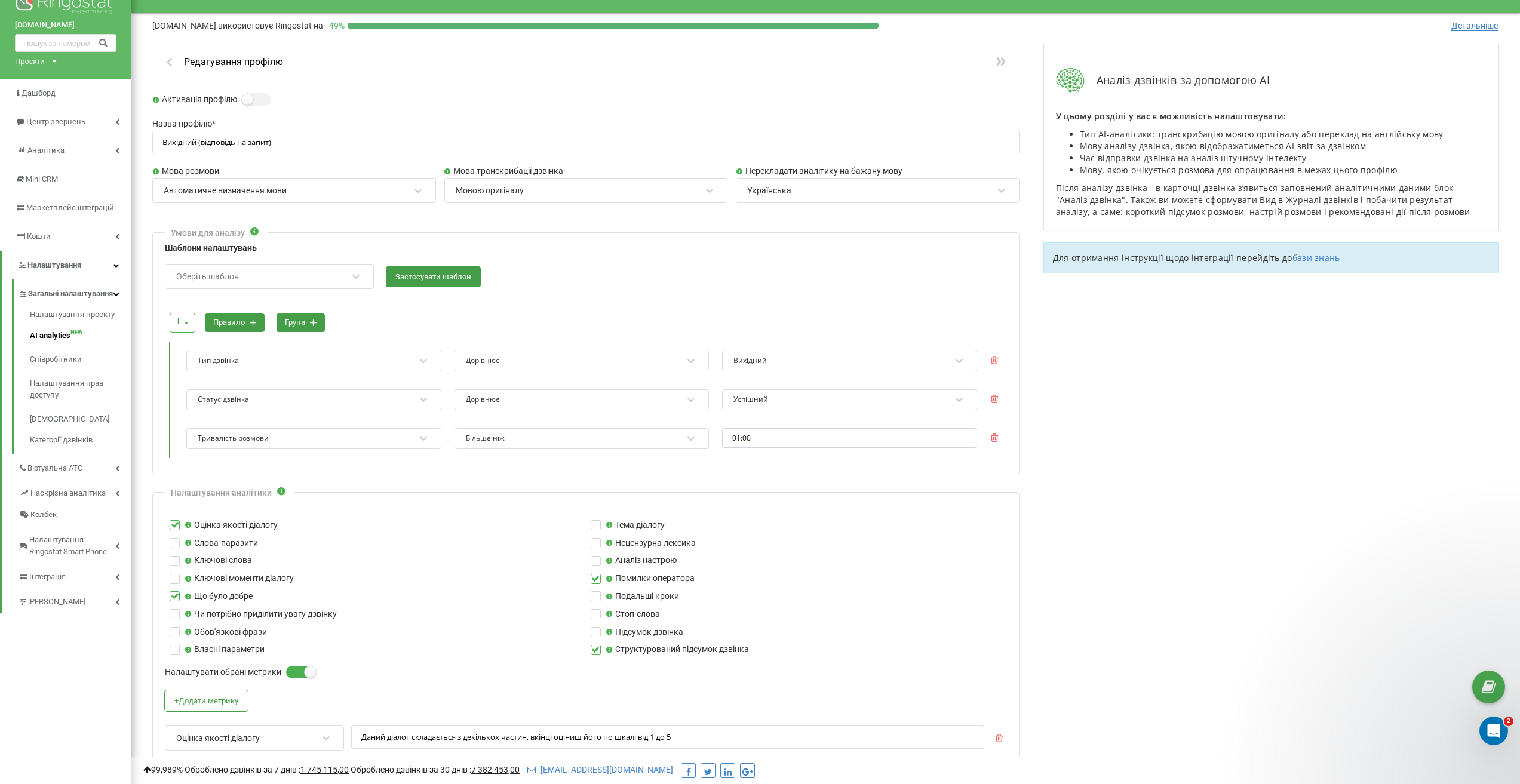
scroll to position [59, 0]
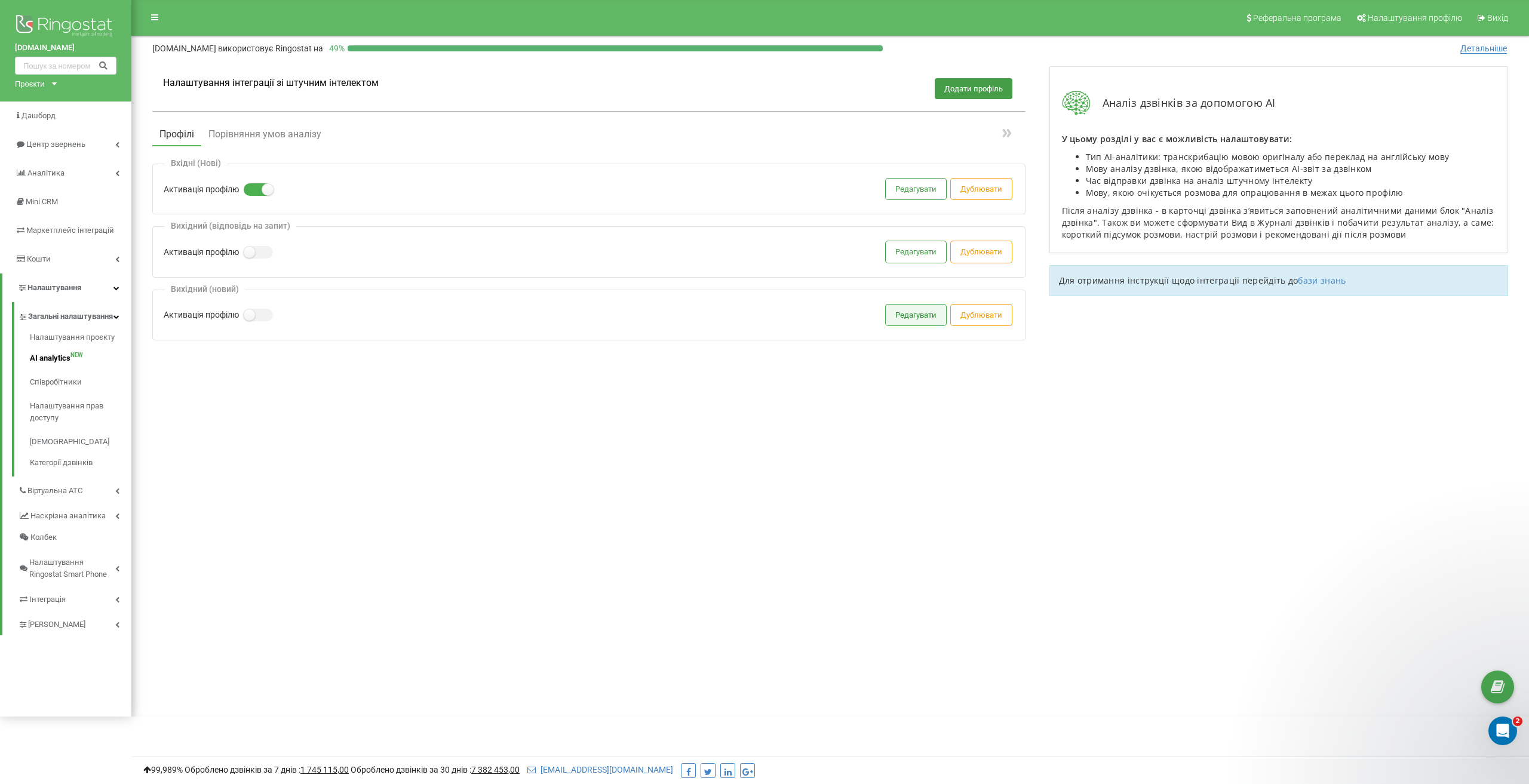
click at [921, 319] on button "Редагувати" at bounding box center [916, 315] width 60 height 21
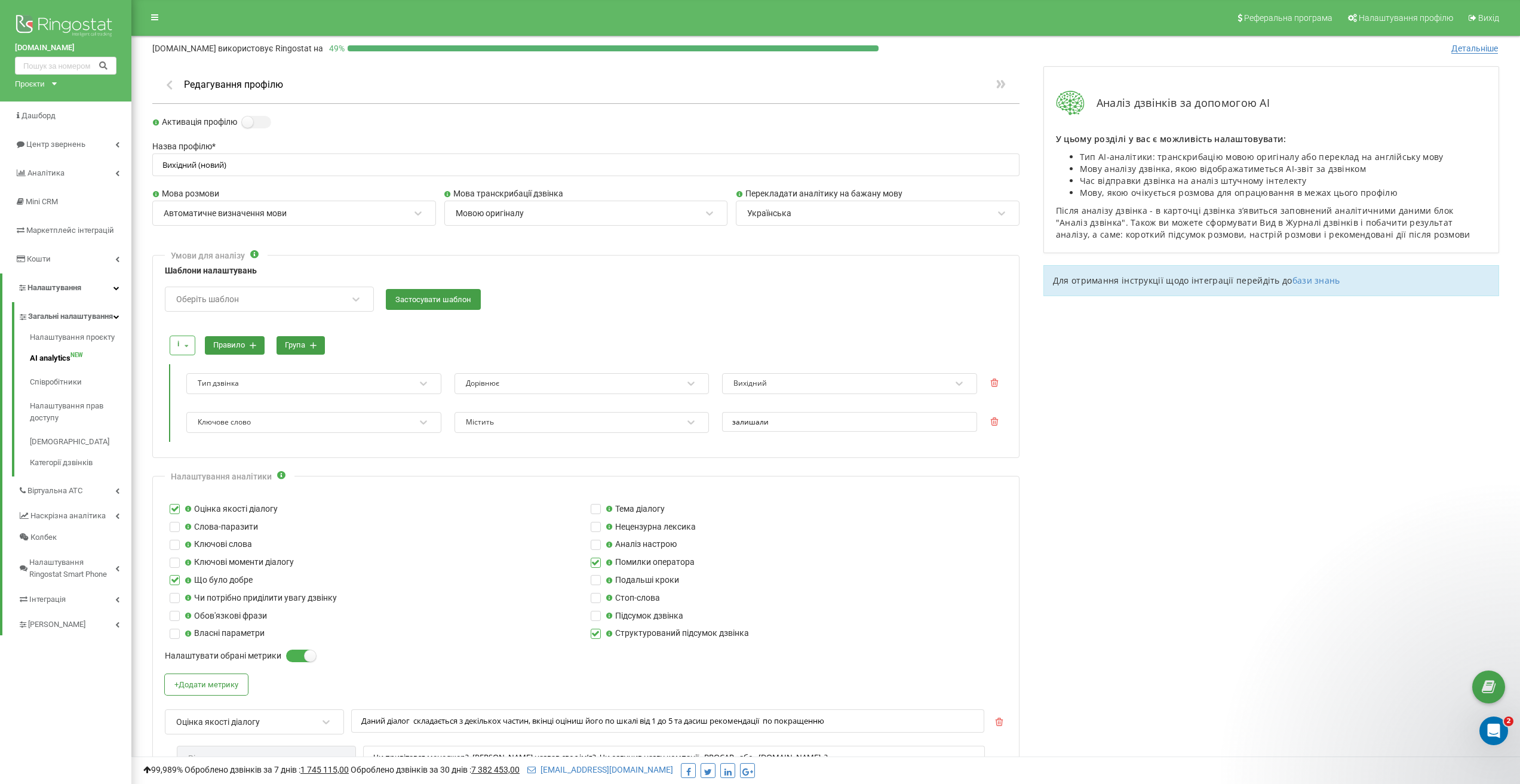
click at [996, 424] on icon at bounding box center [994, 421] width 8 height 8
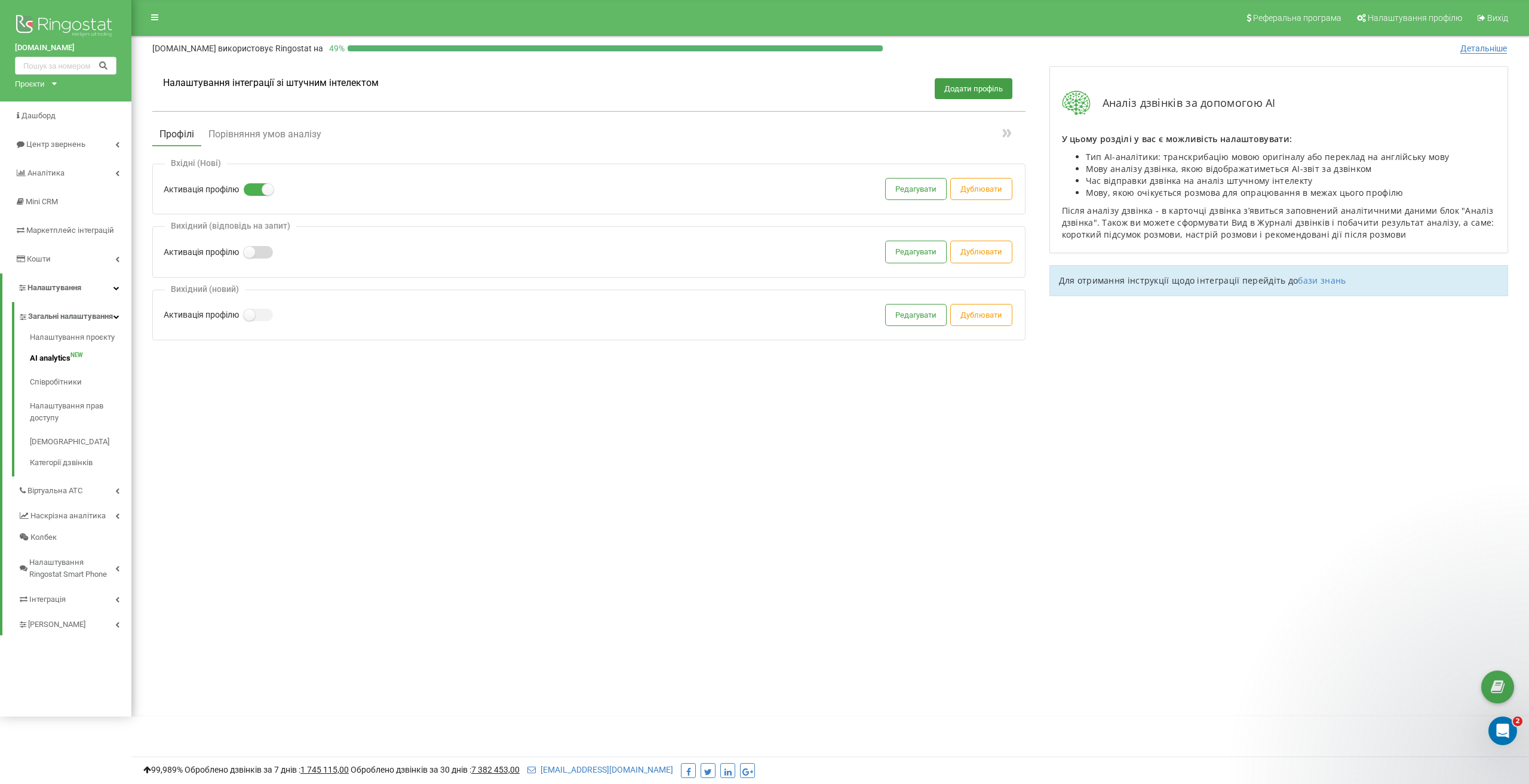
click at [254, 247] on label at bounding box center [248, 247] width 10 height 2
click at [0, 0] on input "Активація профілю" at bounding box center [0, 0] width 0 height 0
click at [912, 247] on button "Редагувати" at bounding box center [916, 252] width 60 height 21
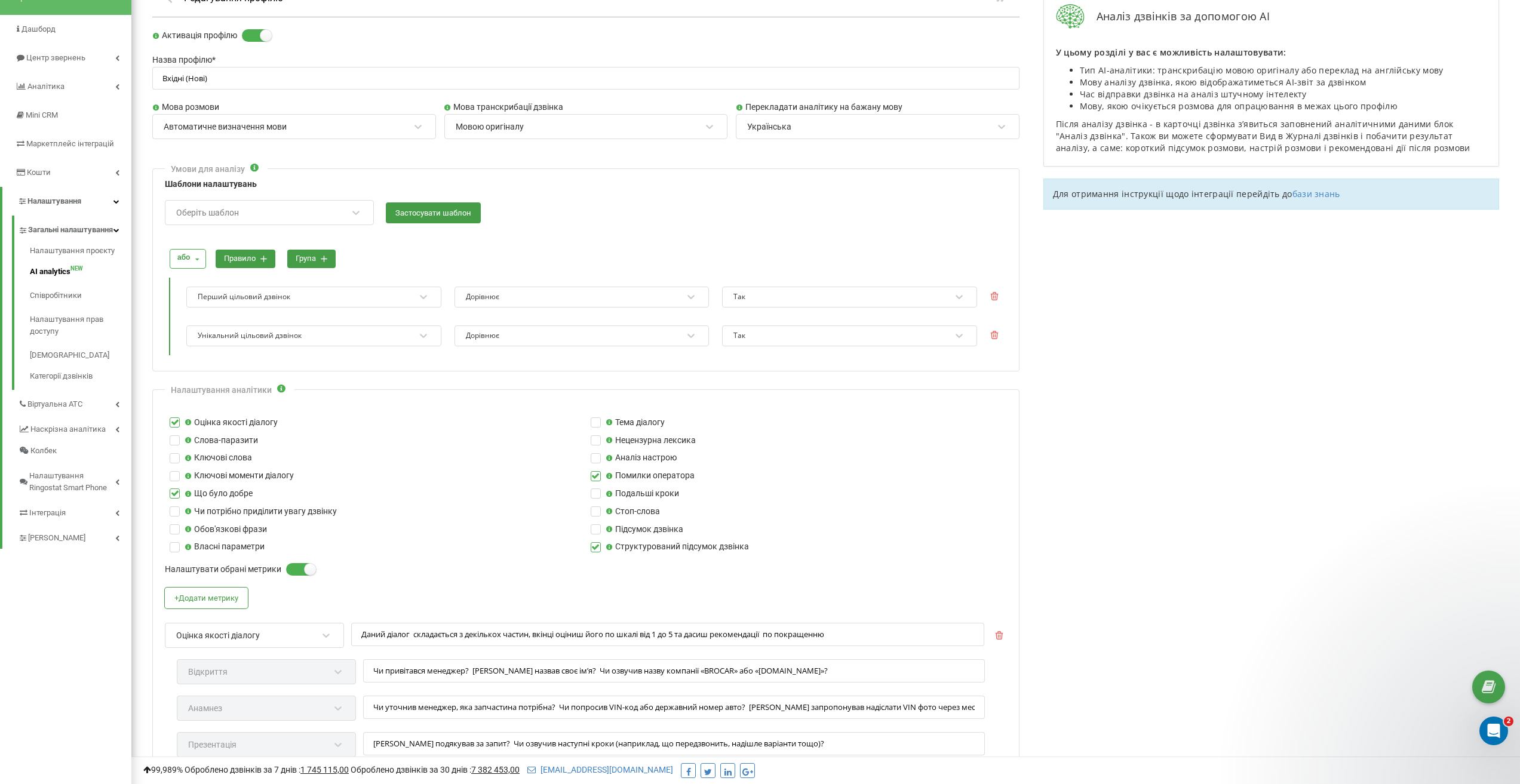
scroll to position [59, 0]
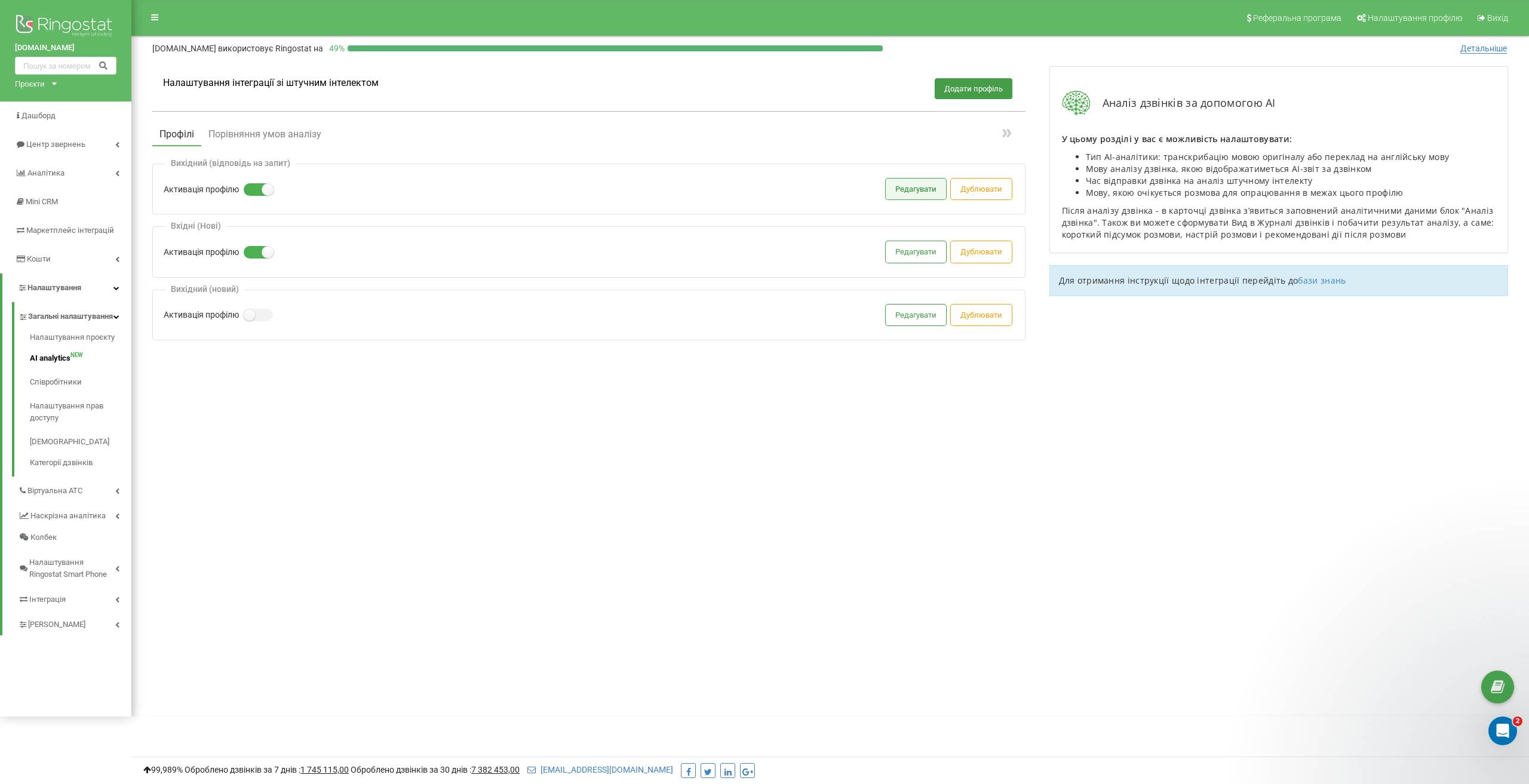
click at [909, 190] on button "Редагувати" at bounding box center [916, 189] width 60 height 21
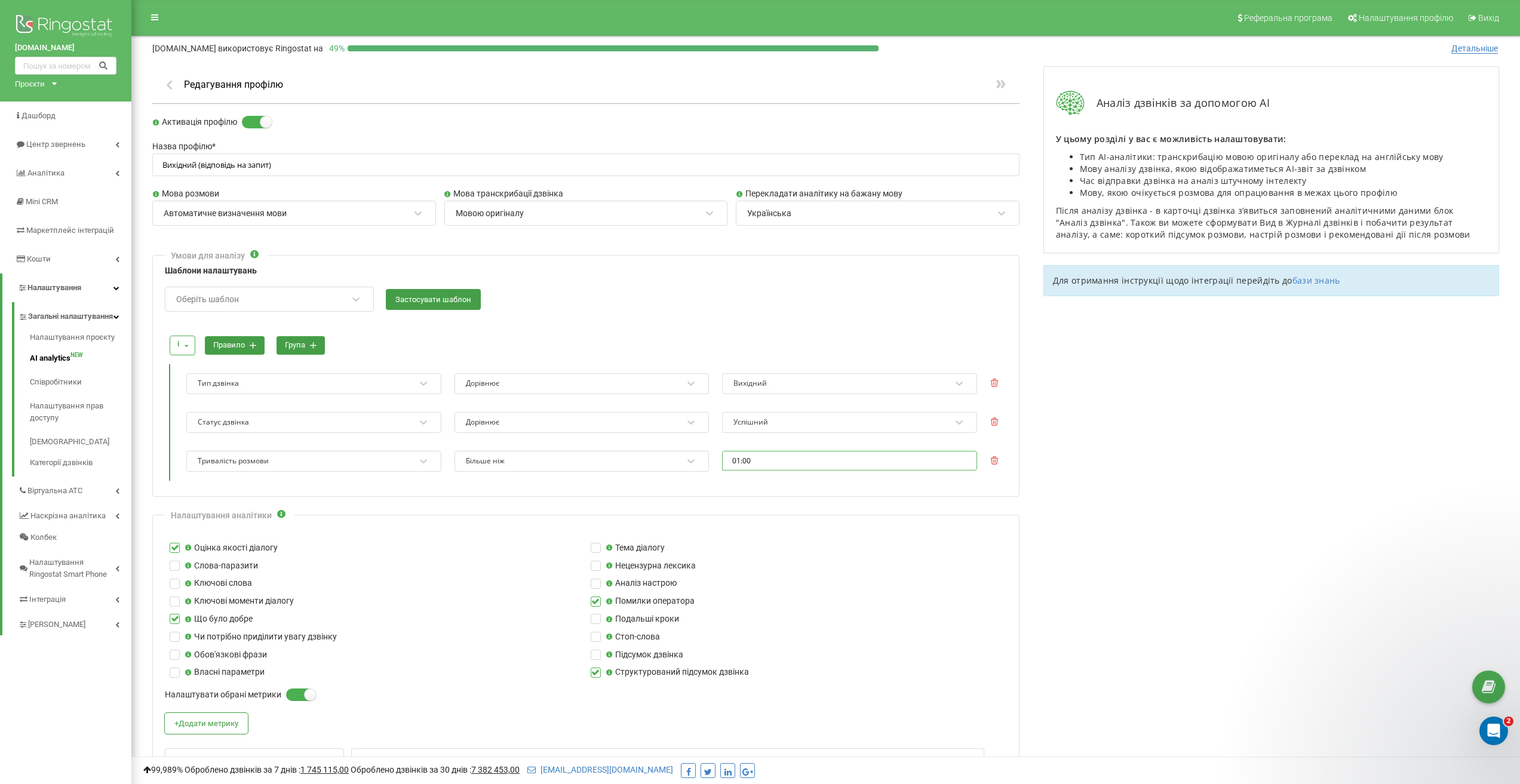
click at [739, 459] on input "01:00" at bounding box center [849, 460] width 255 height 20
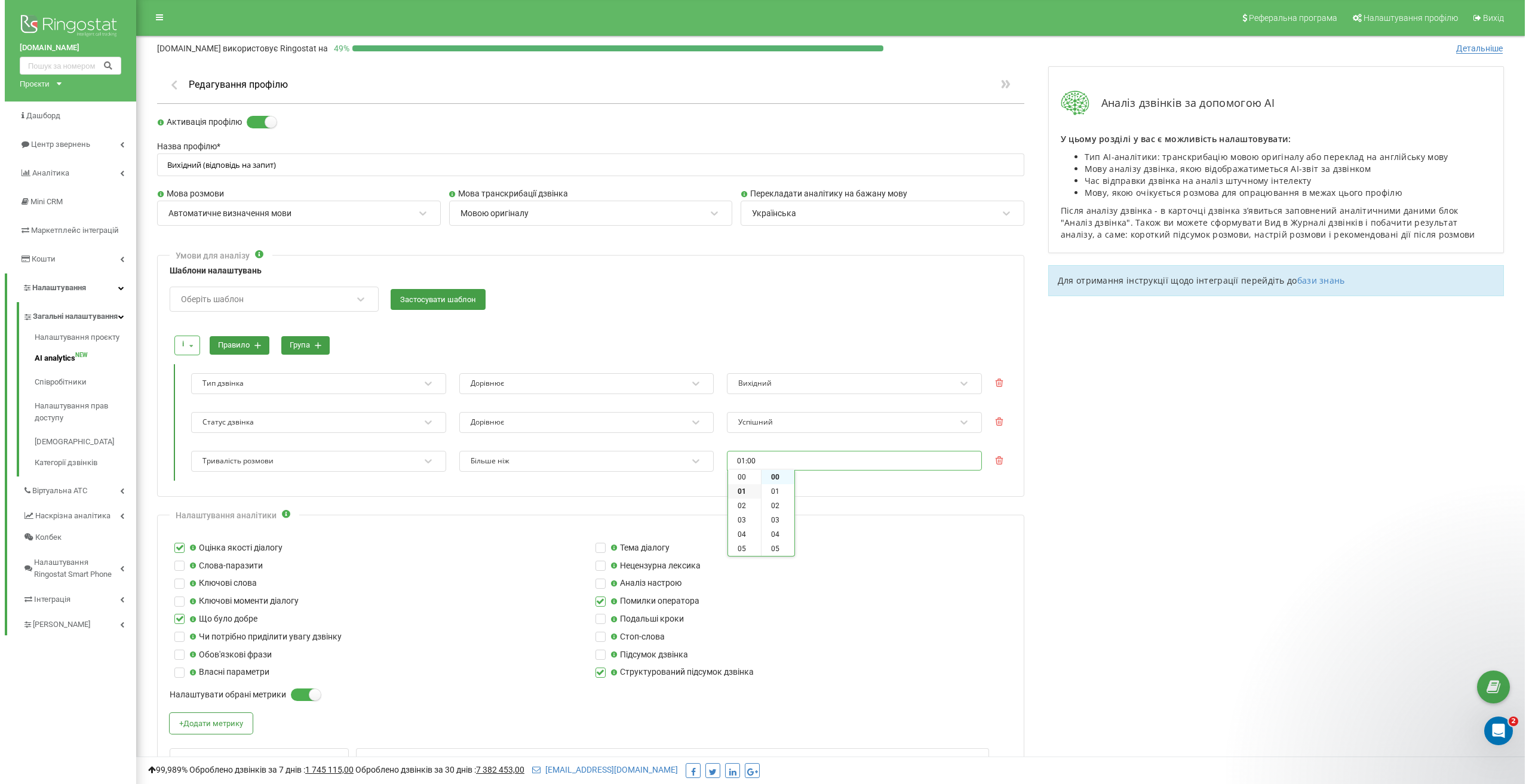
scroll to position [14, 0]
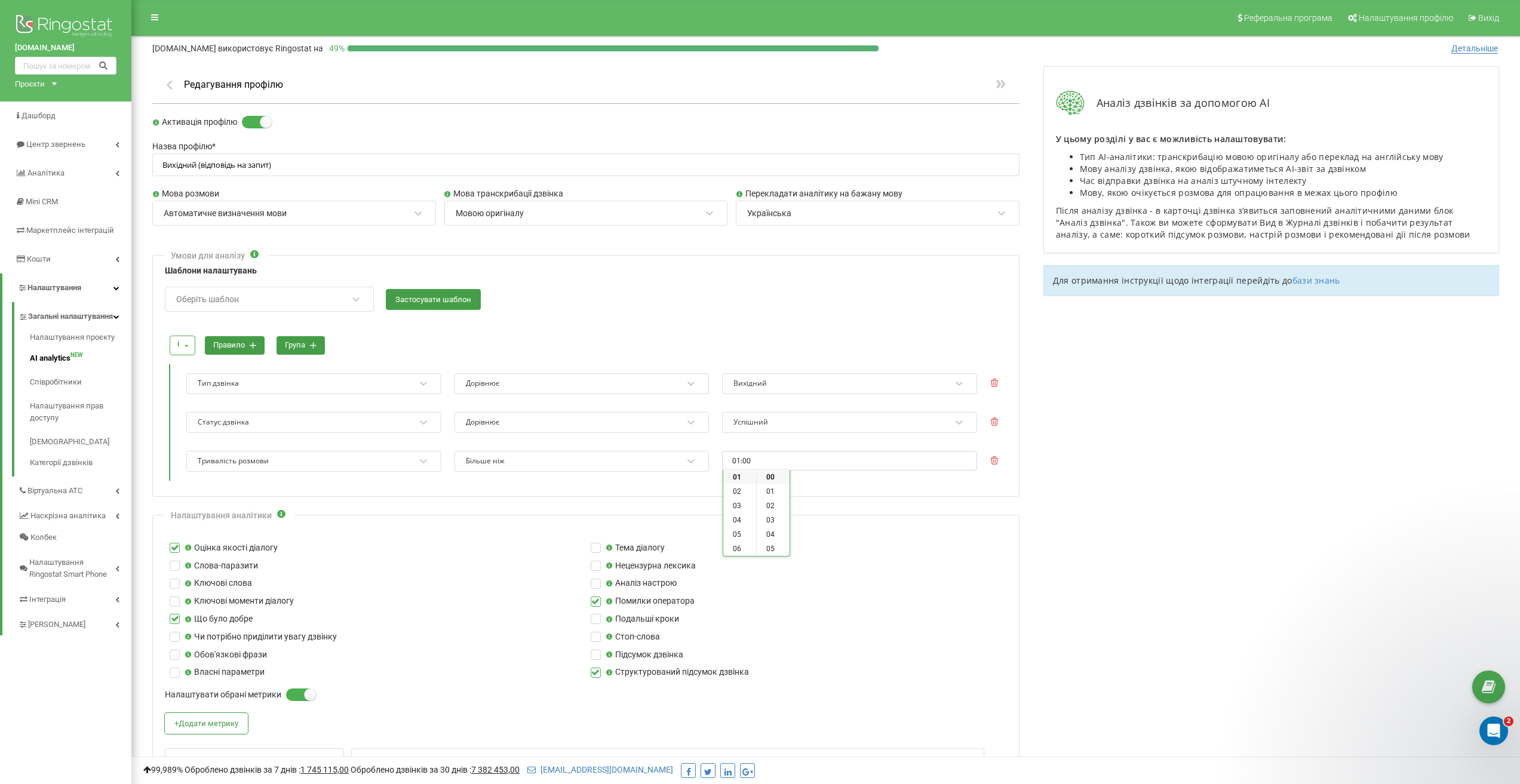
click at [903, 551] on div "Тема діалогу" at bounding box center [796, 548] width 421 height 13
